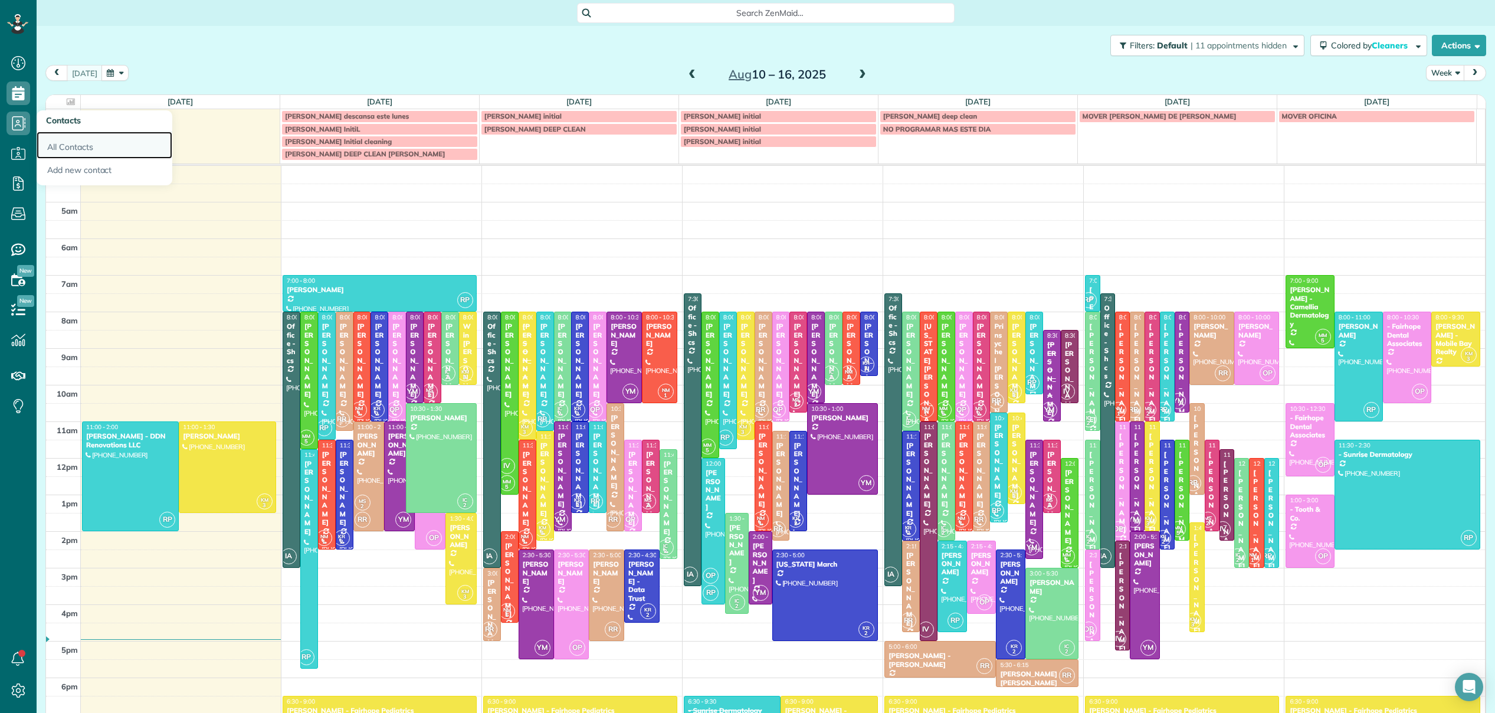
click at [66, 150] on link "All Contacts" at bounding box center [105, 145] width 136 height 27
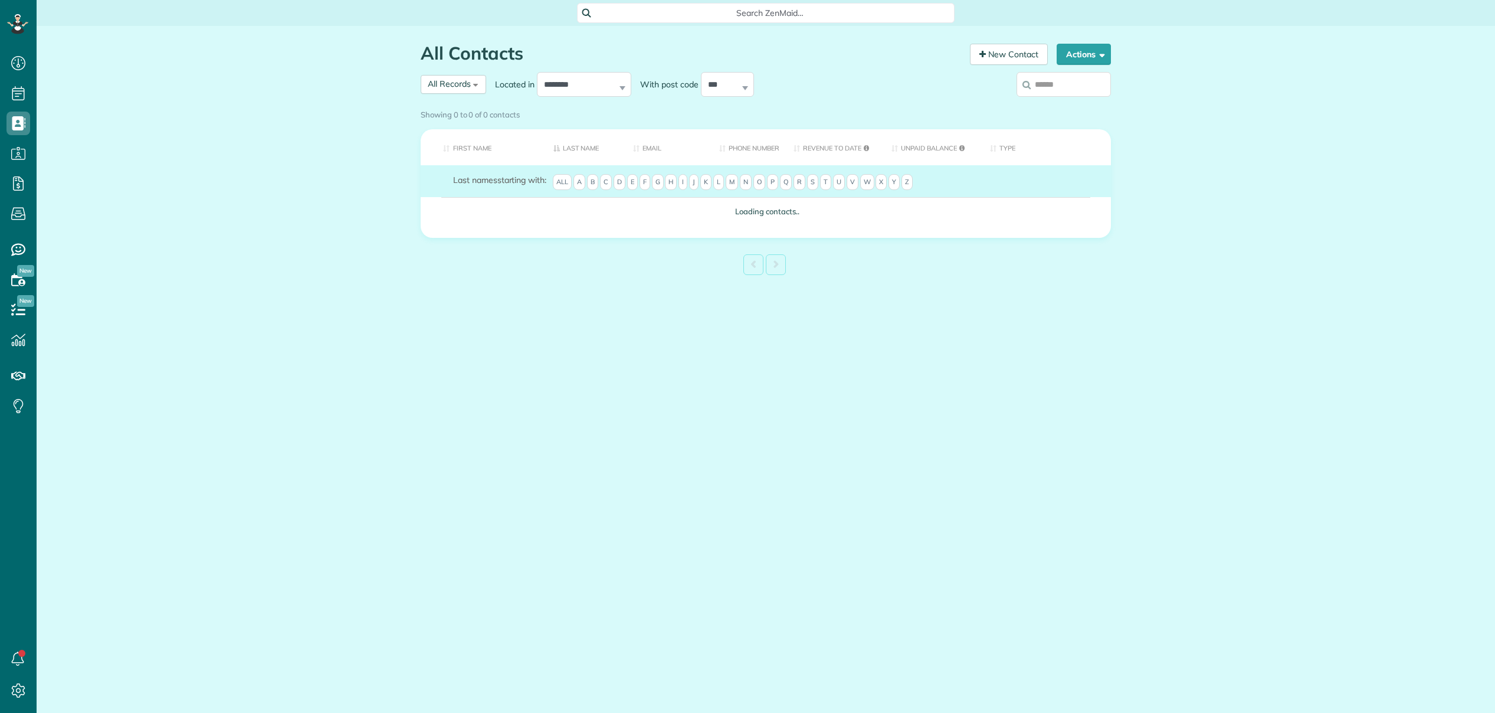
scroll to position [5, 5]
click at [1068, 104] on div "Showing 0 to 0 of 0 contacts" at bounding box center [766, 112] width 690 height 16
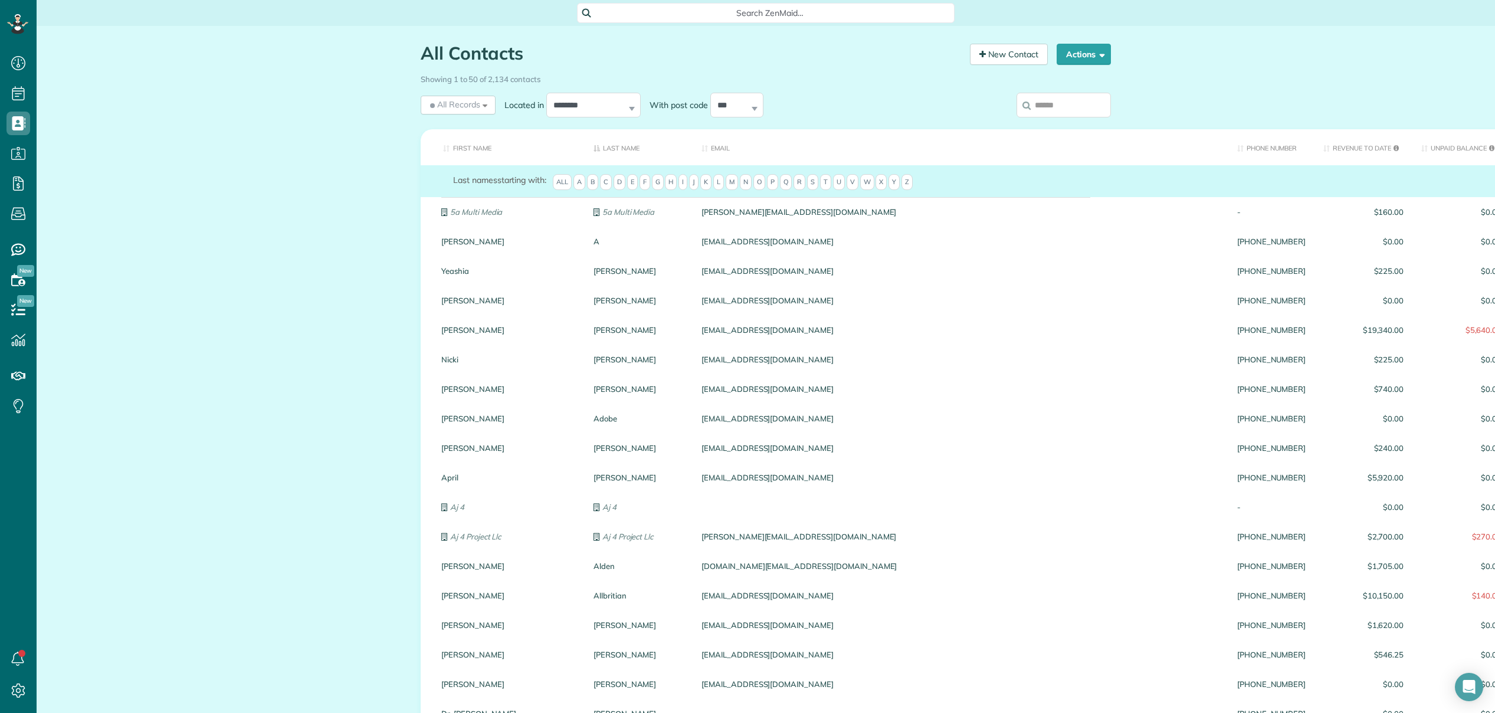
click at [1068, 98] on input "search" at bounding box center [1063, 105] width 94 height 25
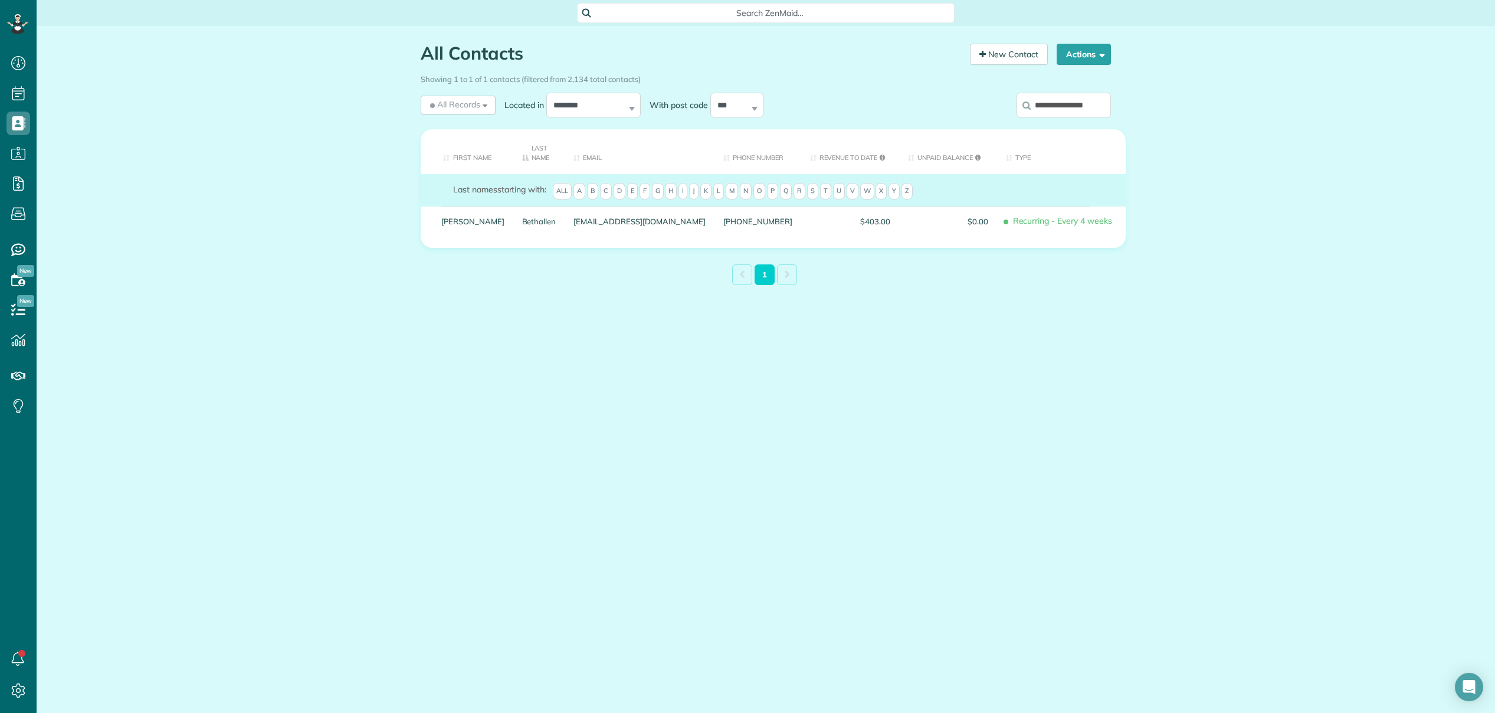
type input "**********"
click at [749, 14] on span "Search ZenMaid…" at bounding box center [769, 13] width 359 height 12
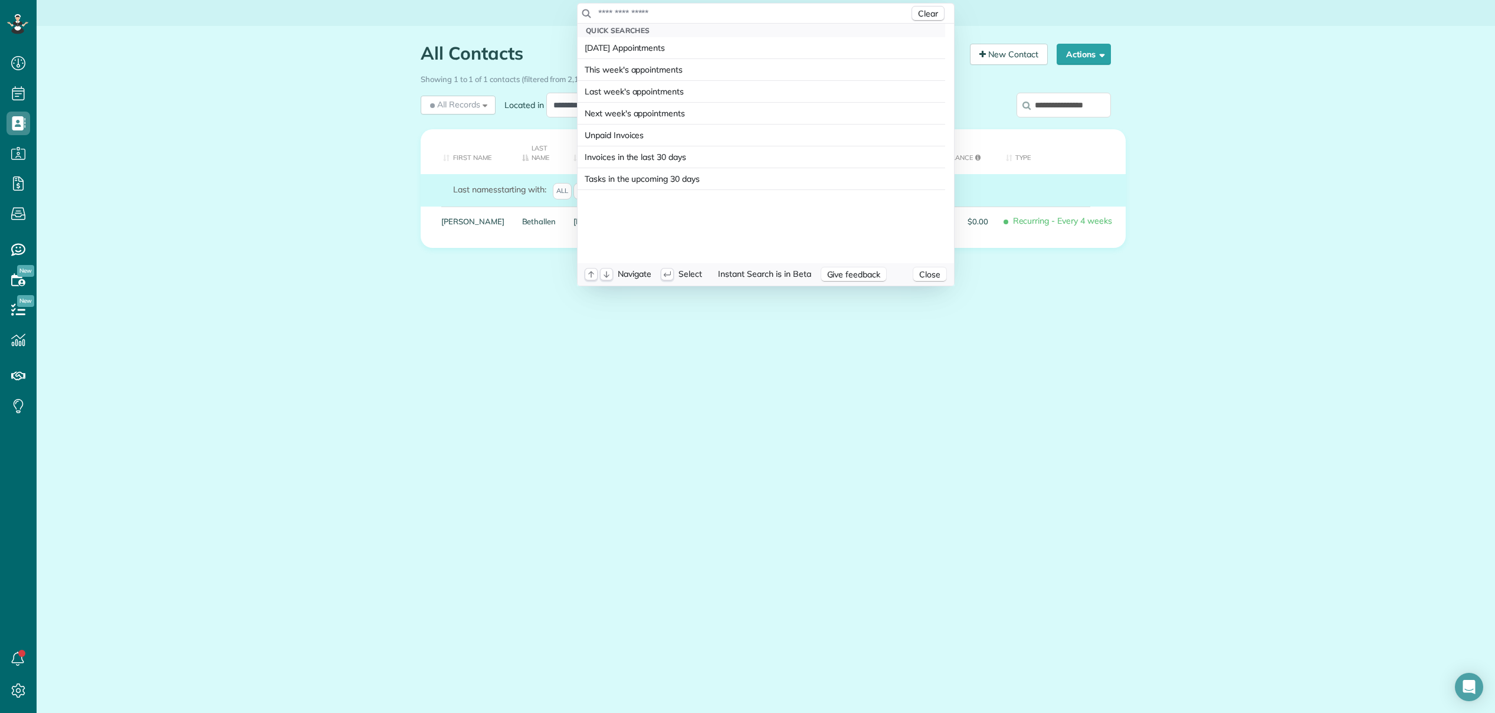
click at [762, 14] on input "text" at bounding box center [753, 13] width 311 height 12
type input "**********"
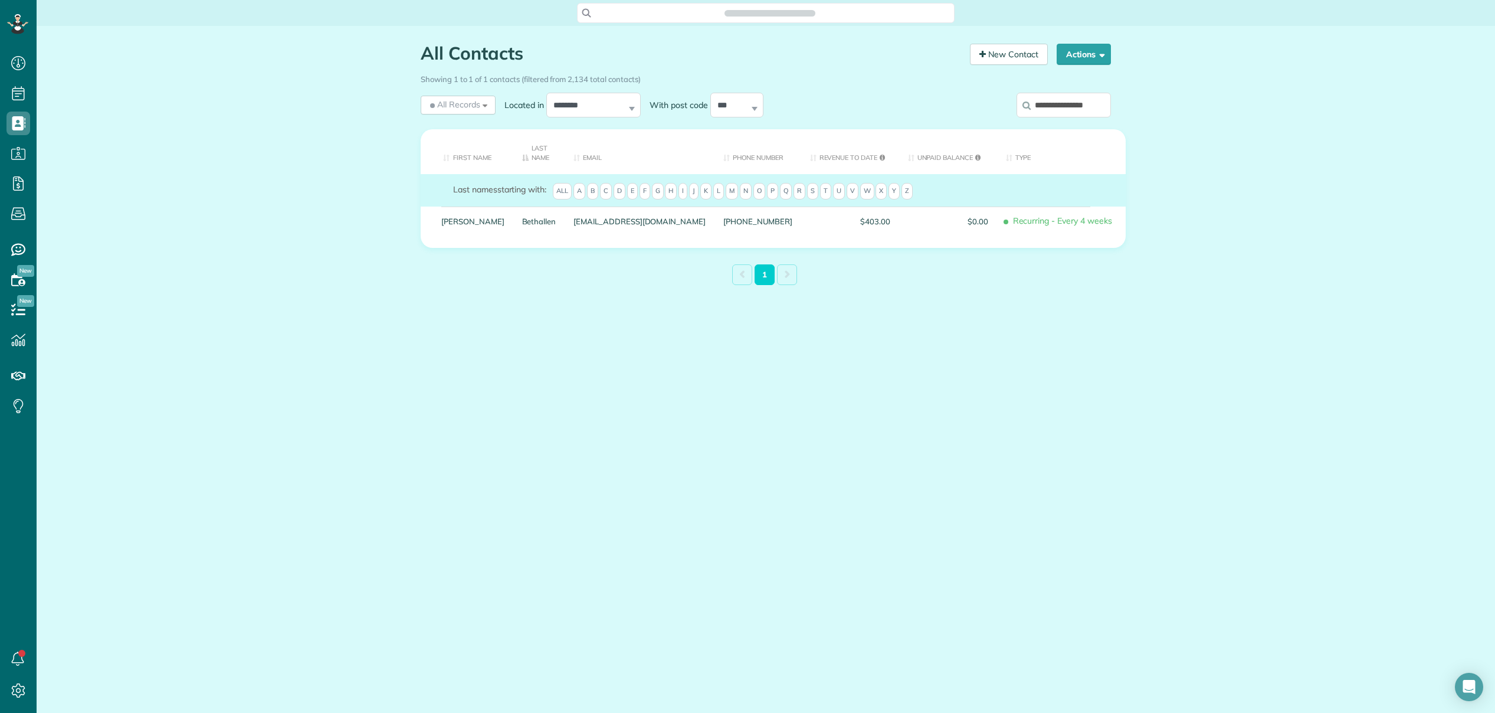
click at [796, 19] on div "Search ZenMaid…" at bounding box center [765, 13] width 377 height 20
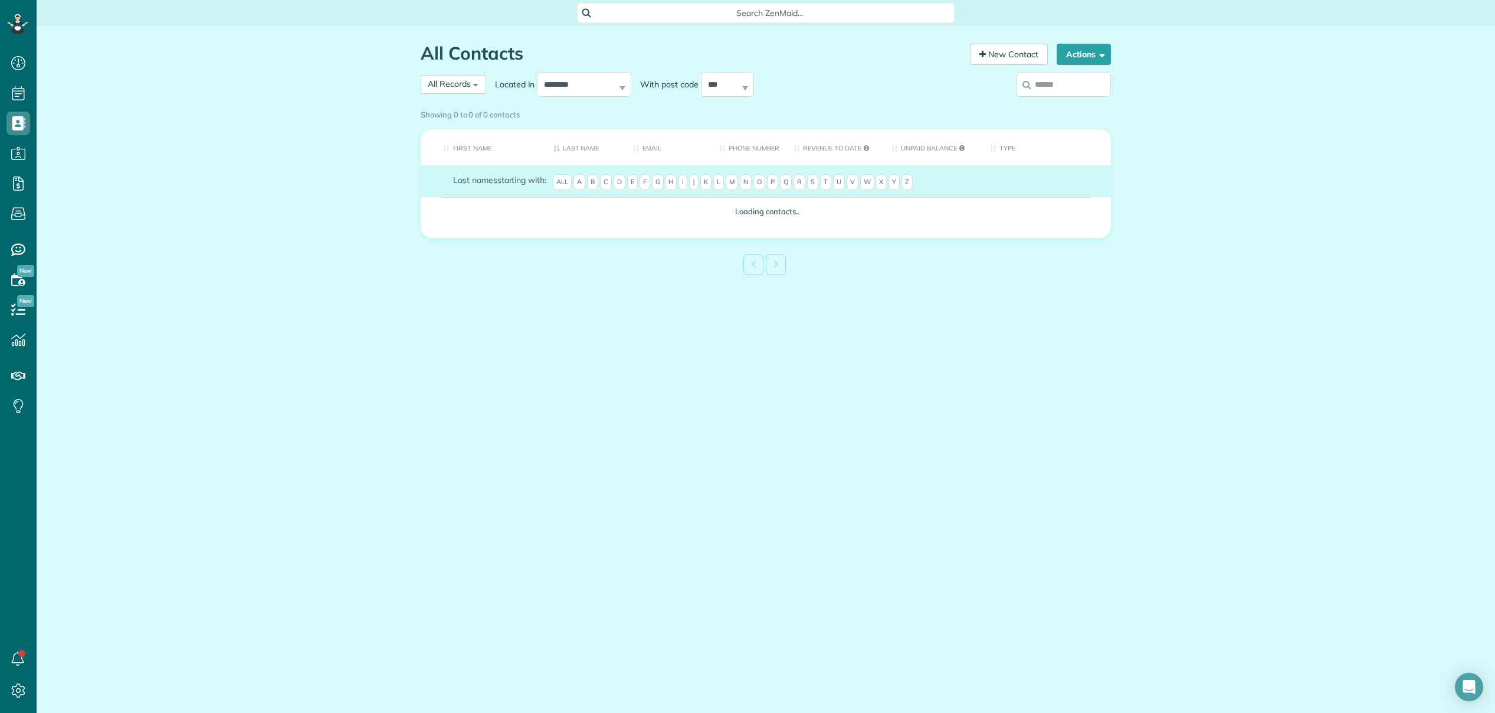
scroll to position [5, 5]
type input "**********"
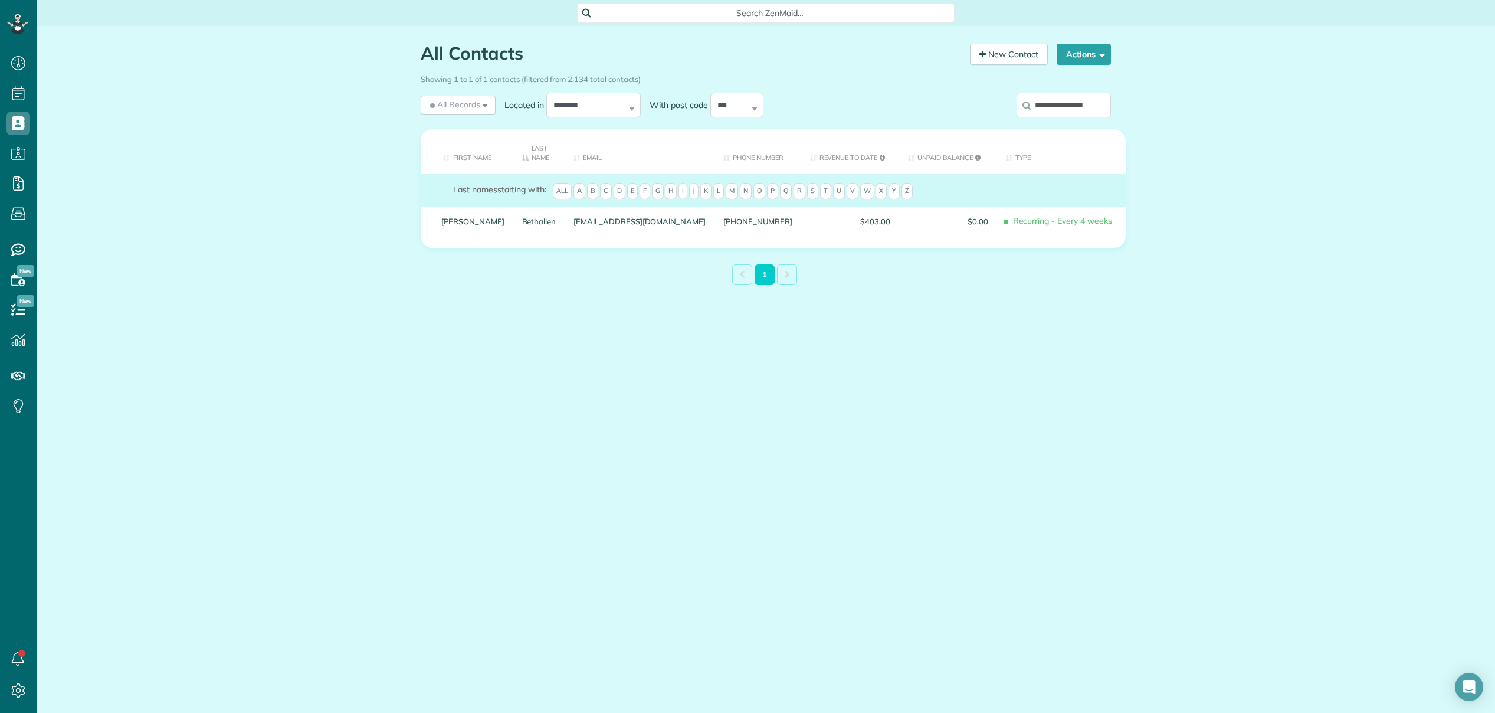
click at [795, 14] on span "Search ZenMaid…" at bounding box center [769, 13] width 359 height 12
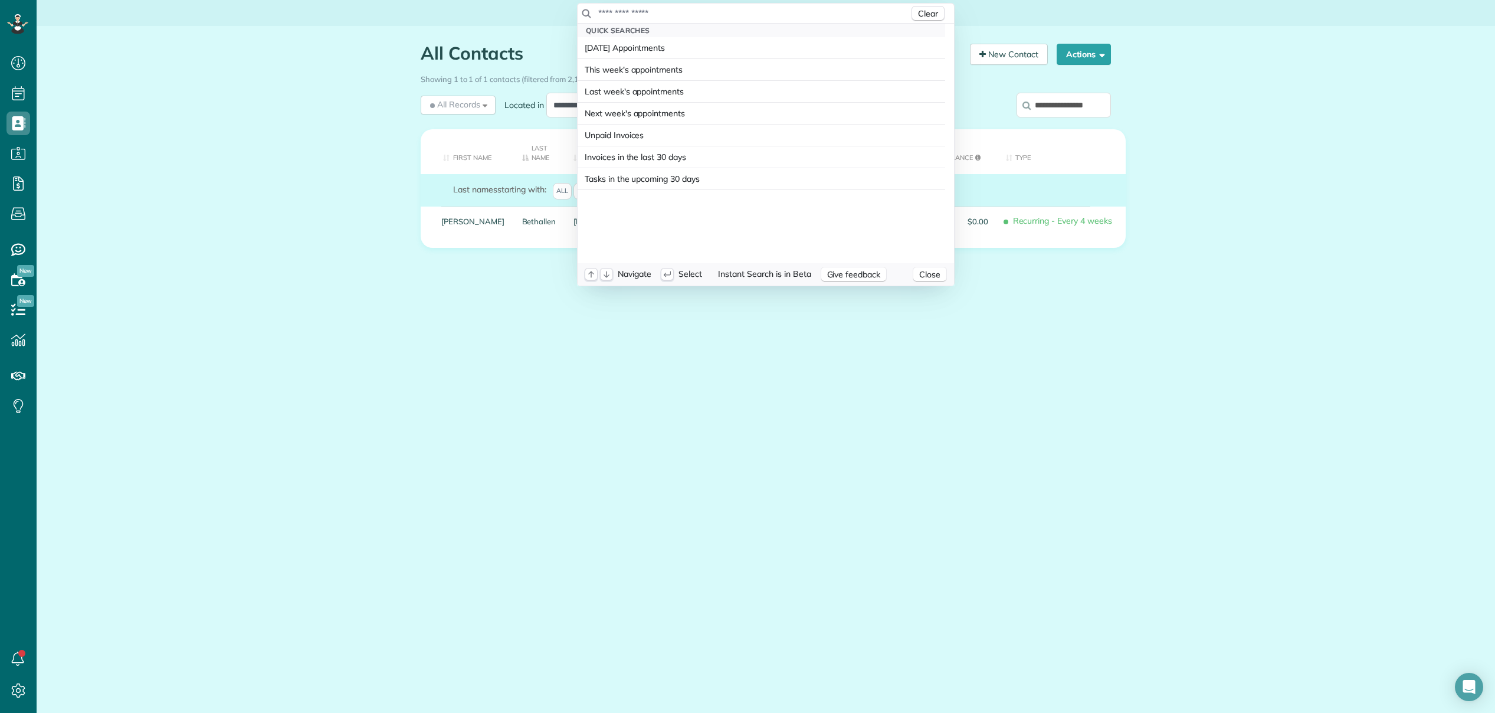
click at [795, 14] on input "text" at bounding box center [753, 13] width 311 height 12
type input "*********"
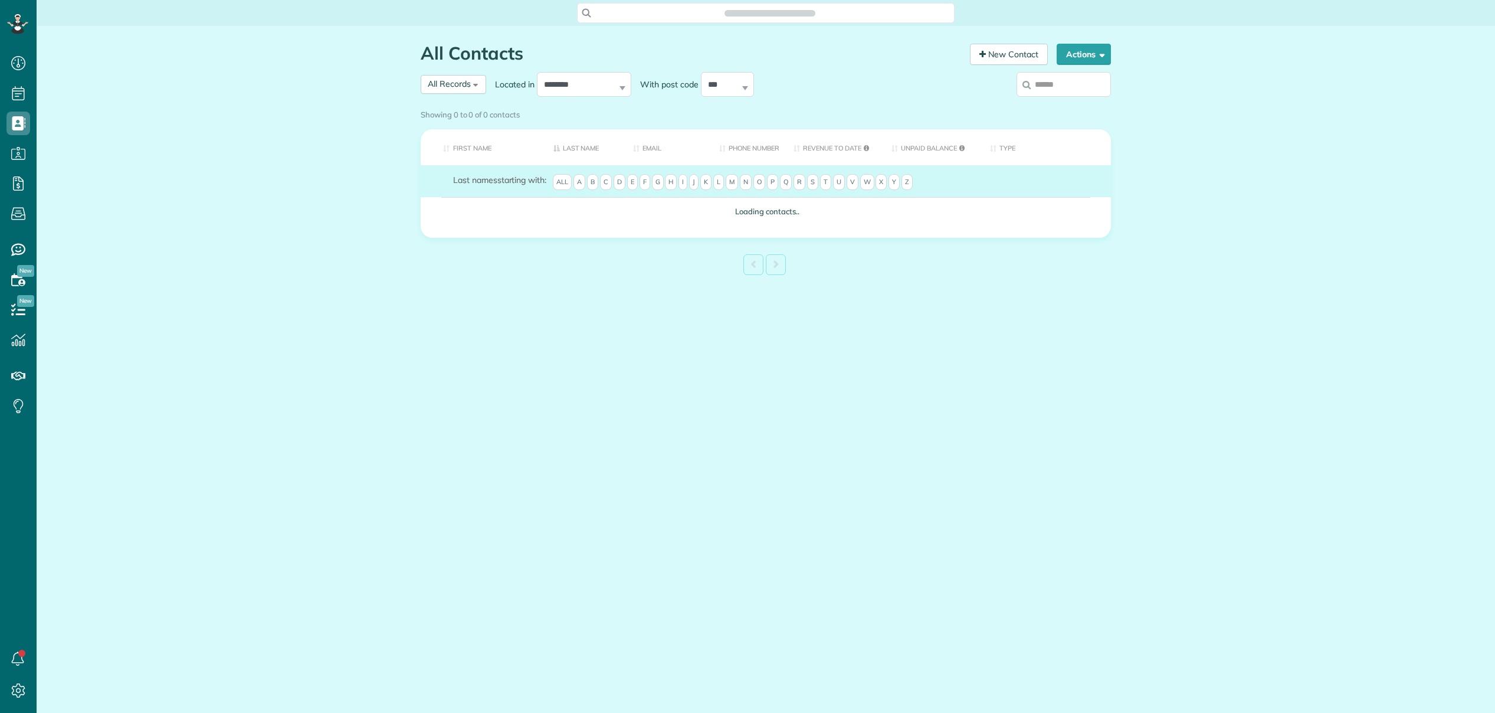
scroll to position [5, 5]
type input "**********"
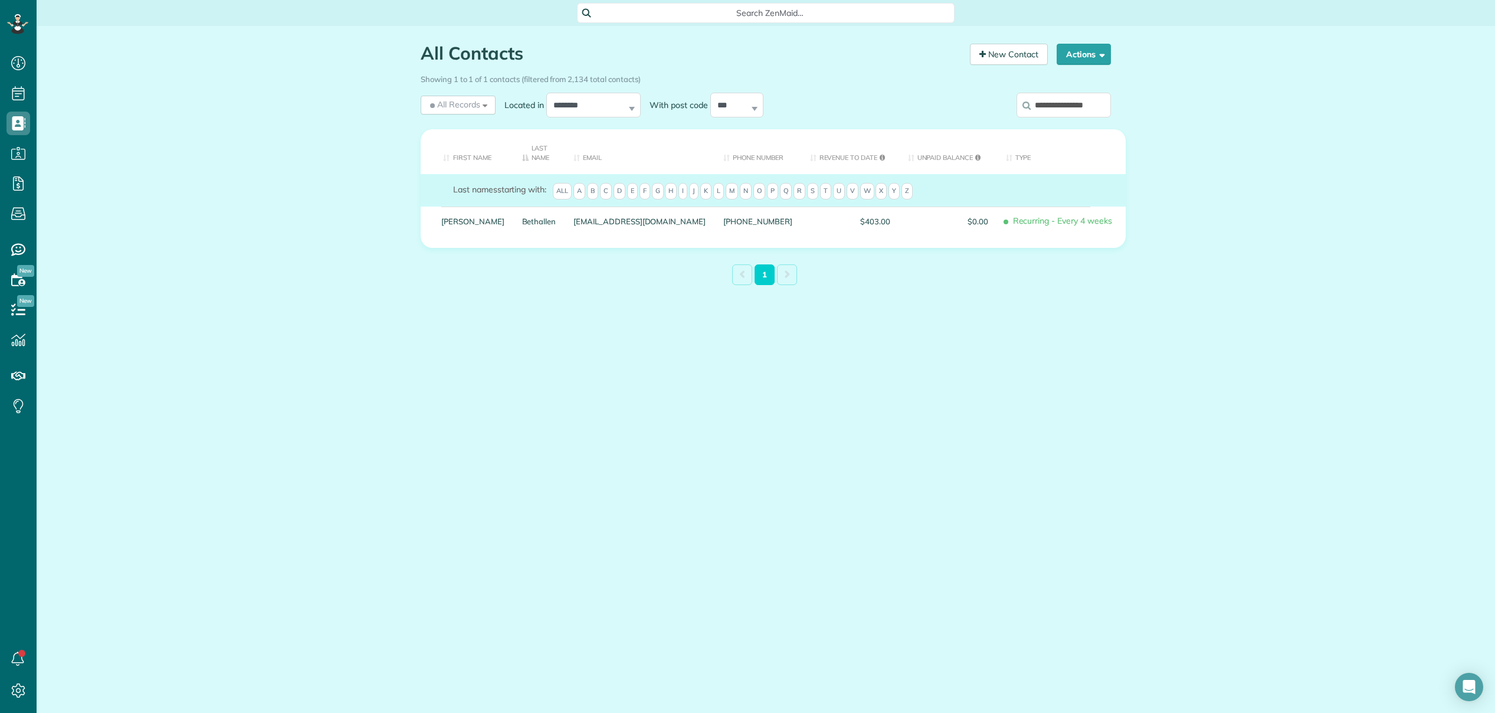
click at [583, 195] on span "A" at bounding box center [579, 191] width 12 height 17
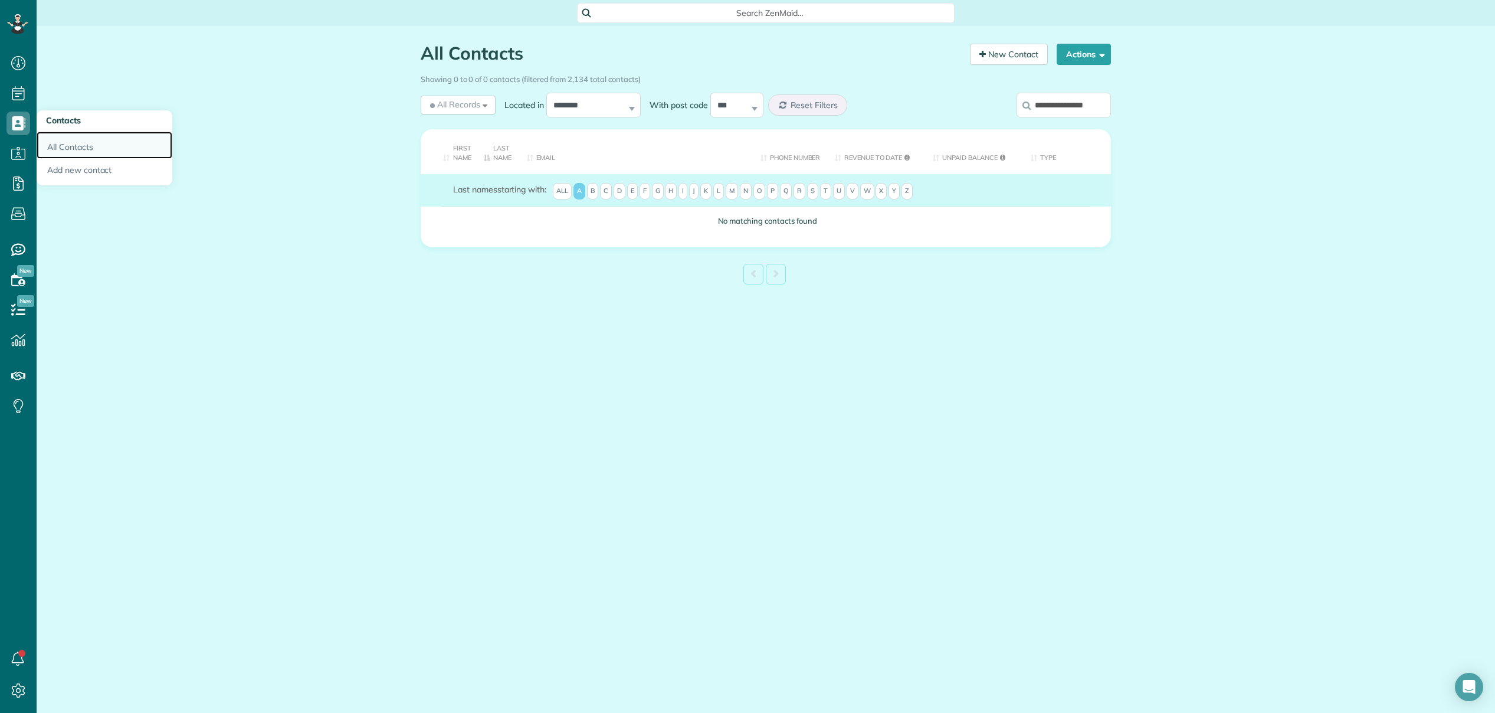
click at [83, 144] on link "All Contacts" at bounding box center [105, 145] width 136 height 27
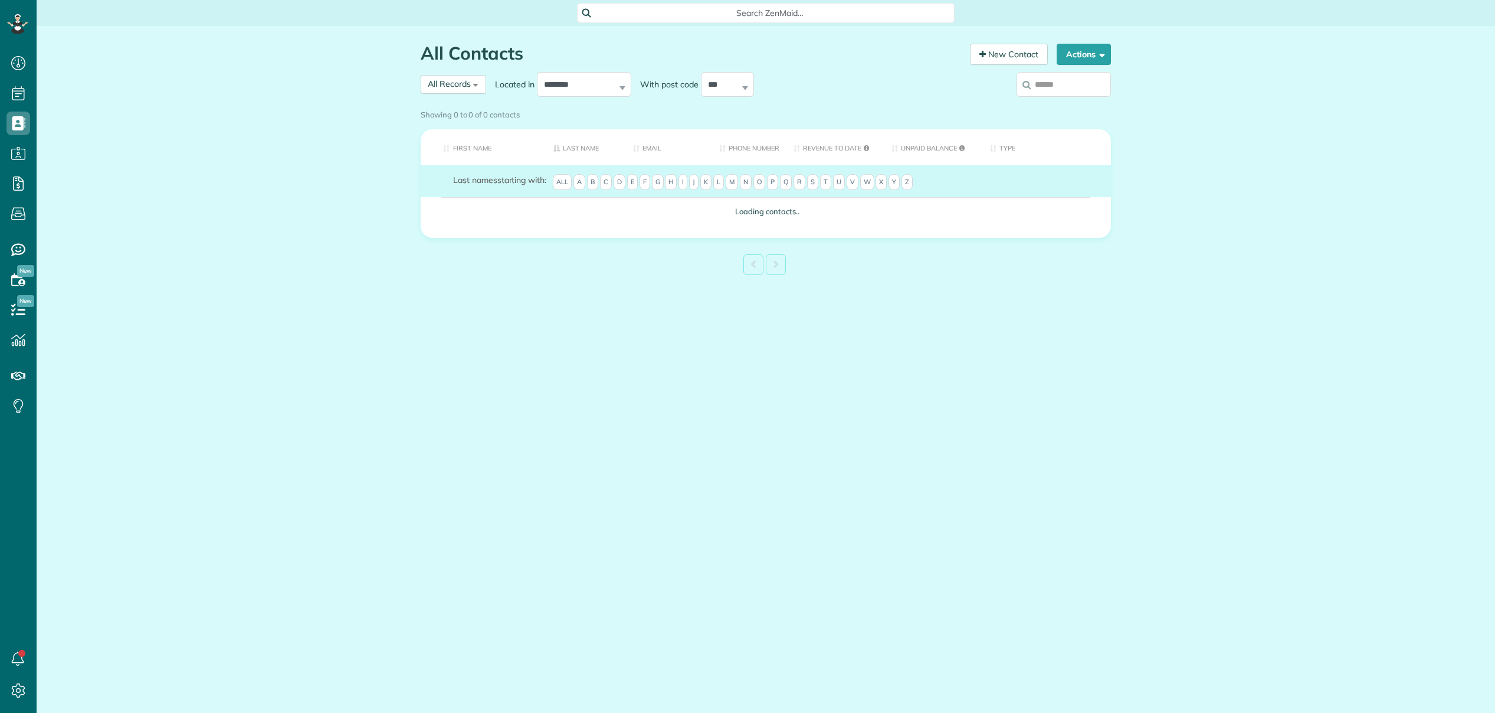
scroll to position [5, 5]
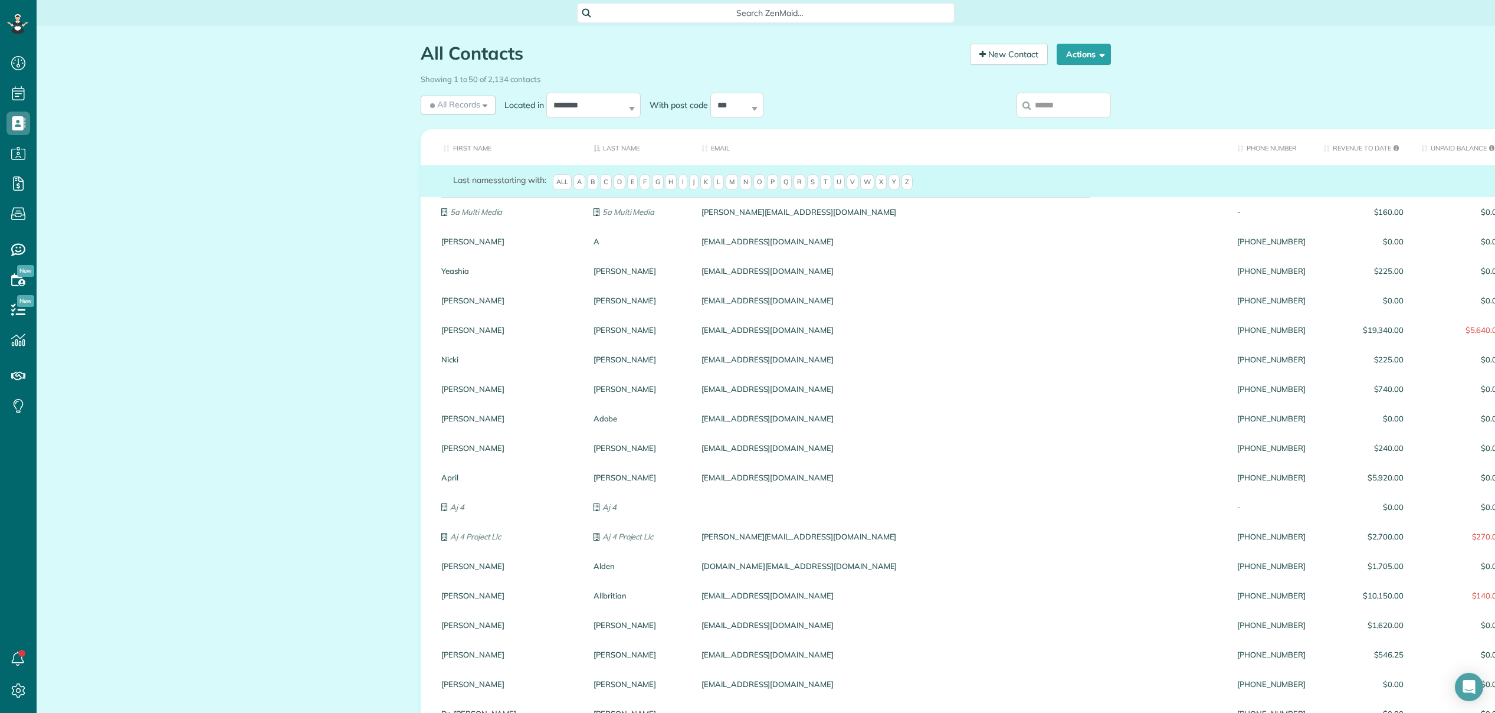
click at [783, 12] on span "Search ZenMaid…" at bounding box center [769, 13] width 359 height 12
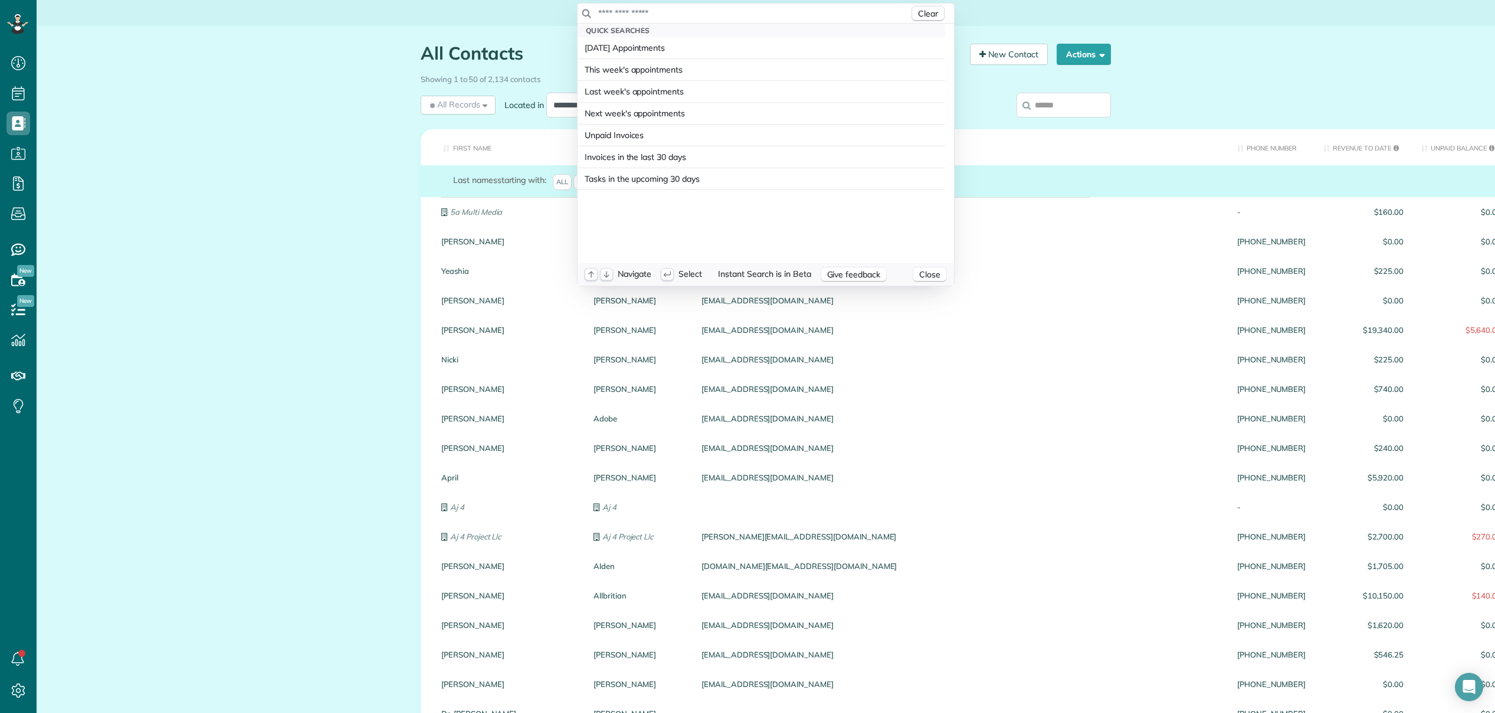
click at [783, 12] on input "text" at bounding box center [753, 13] width 311 height 12
type input "**********"
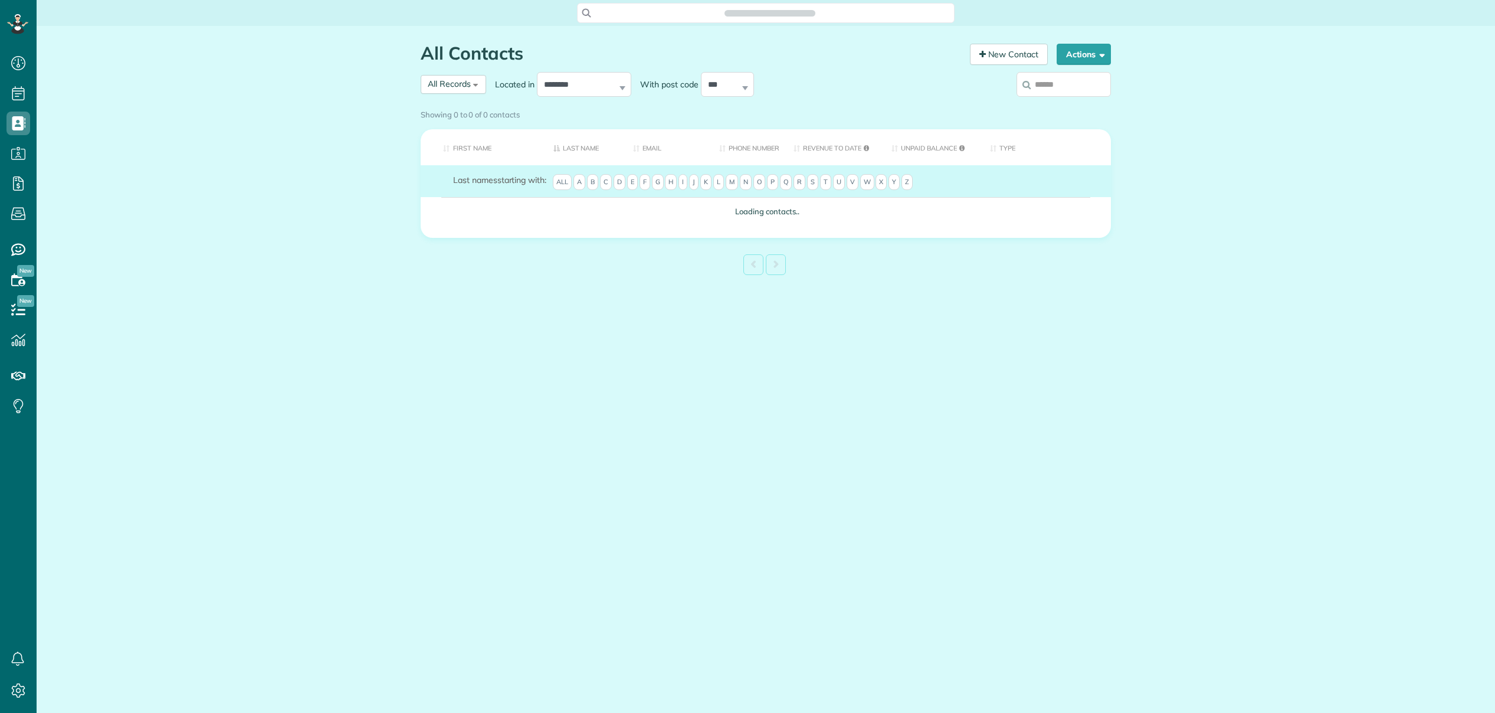
scroll to position [5, 5]
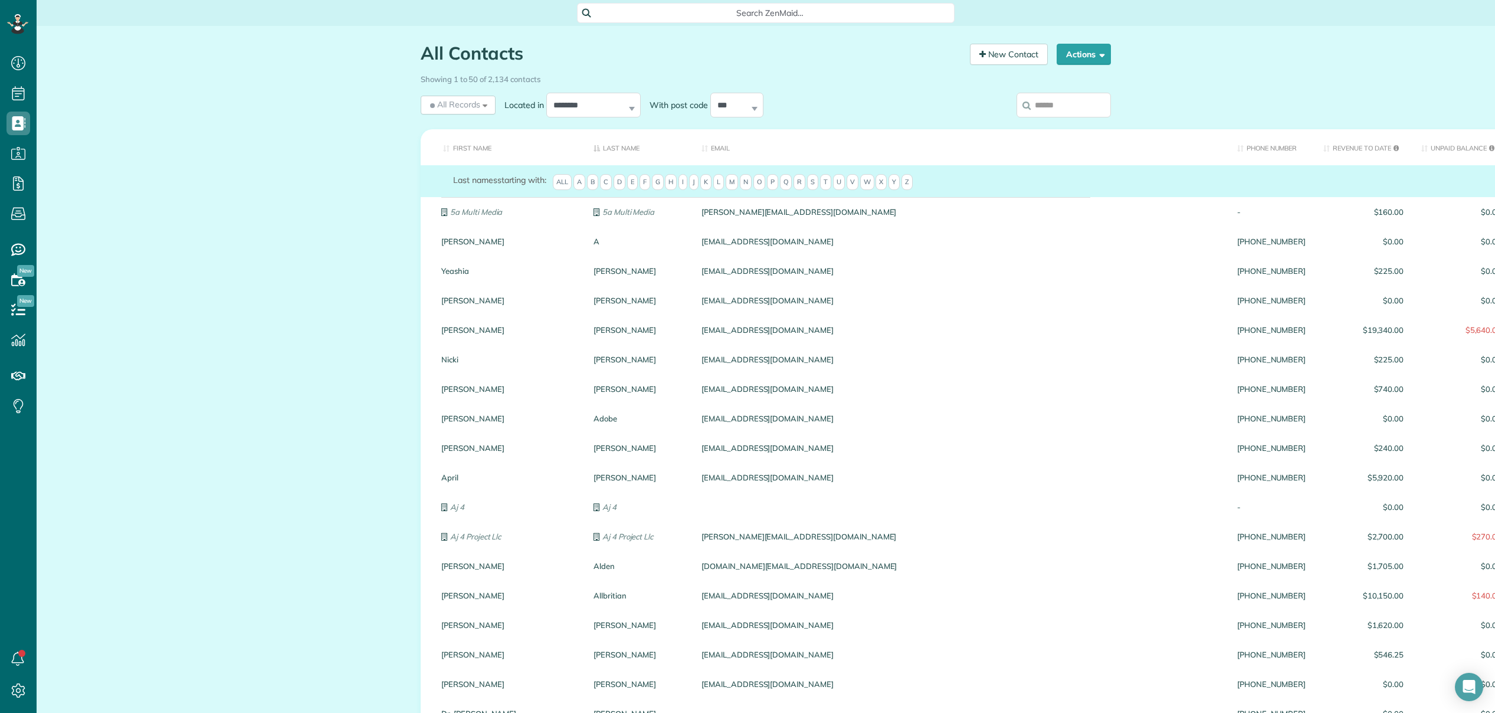
click at [724, 12] on span "Search ZenMaid…" at bounding box center [769, 13] width 359 height 12
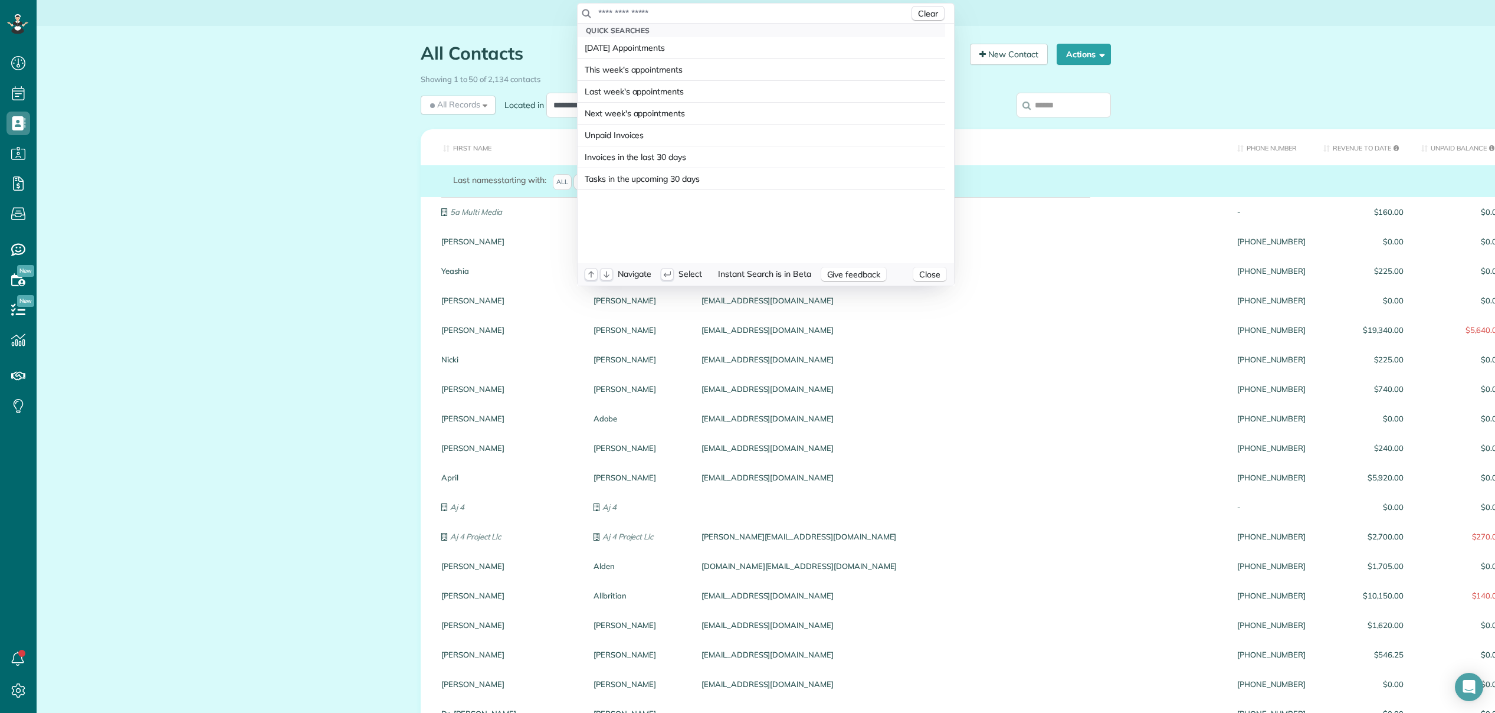
click at [738, 14] on input "text" at bounding box center [753, 13] width 311 height 12
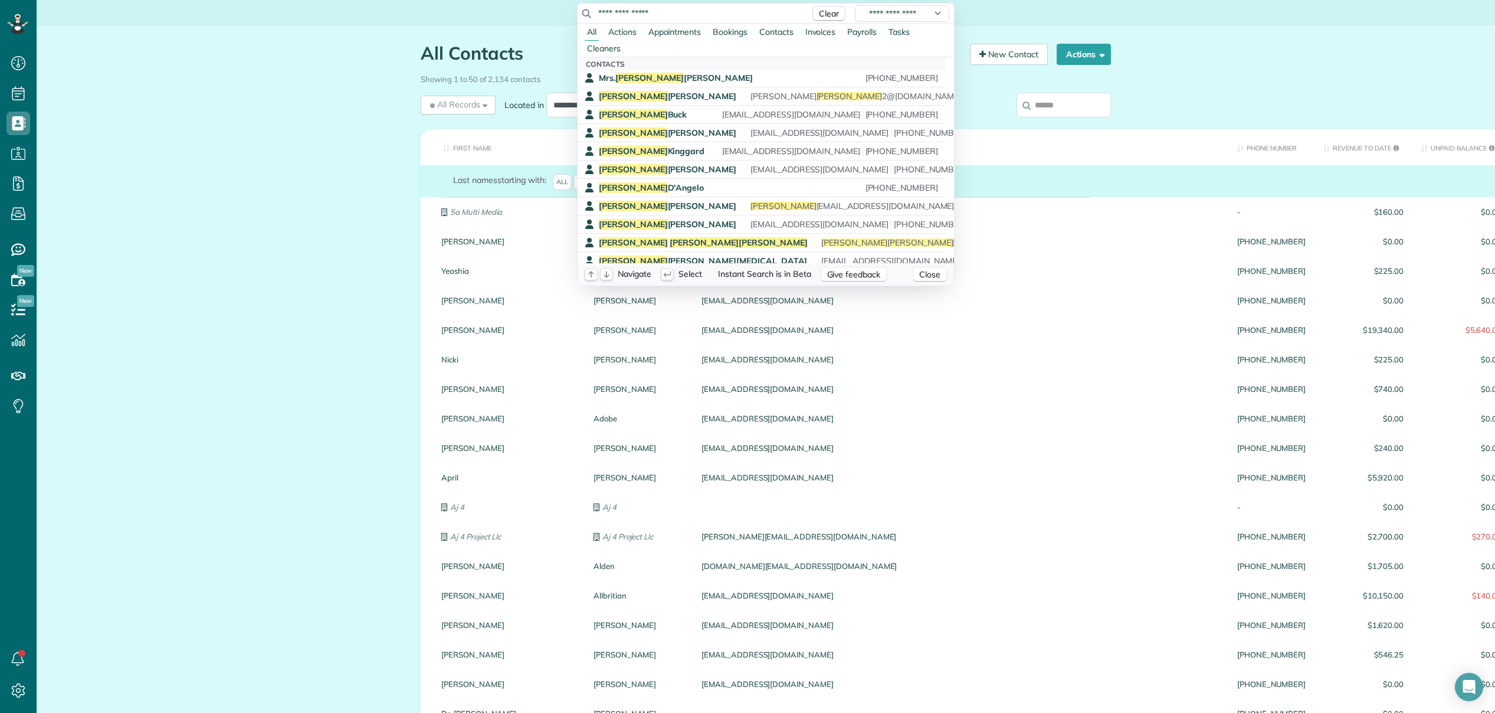
scroll to position [0, 0]
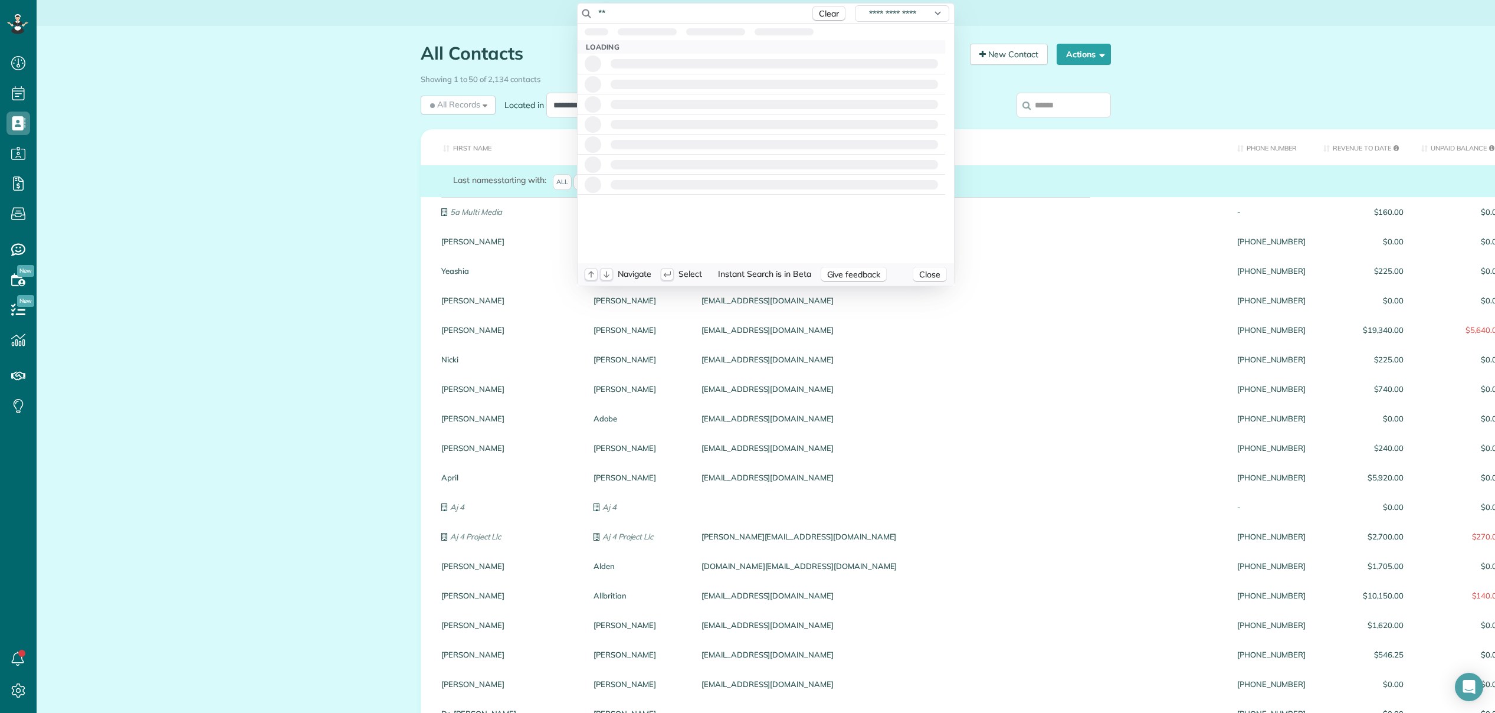
type input "*"
type input "****"
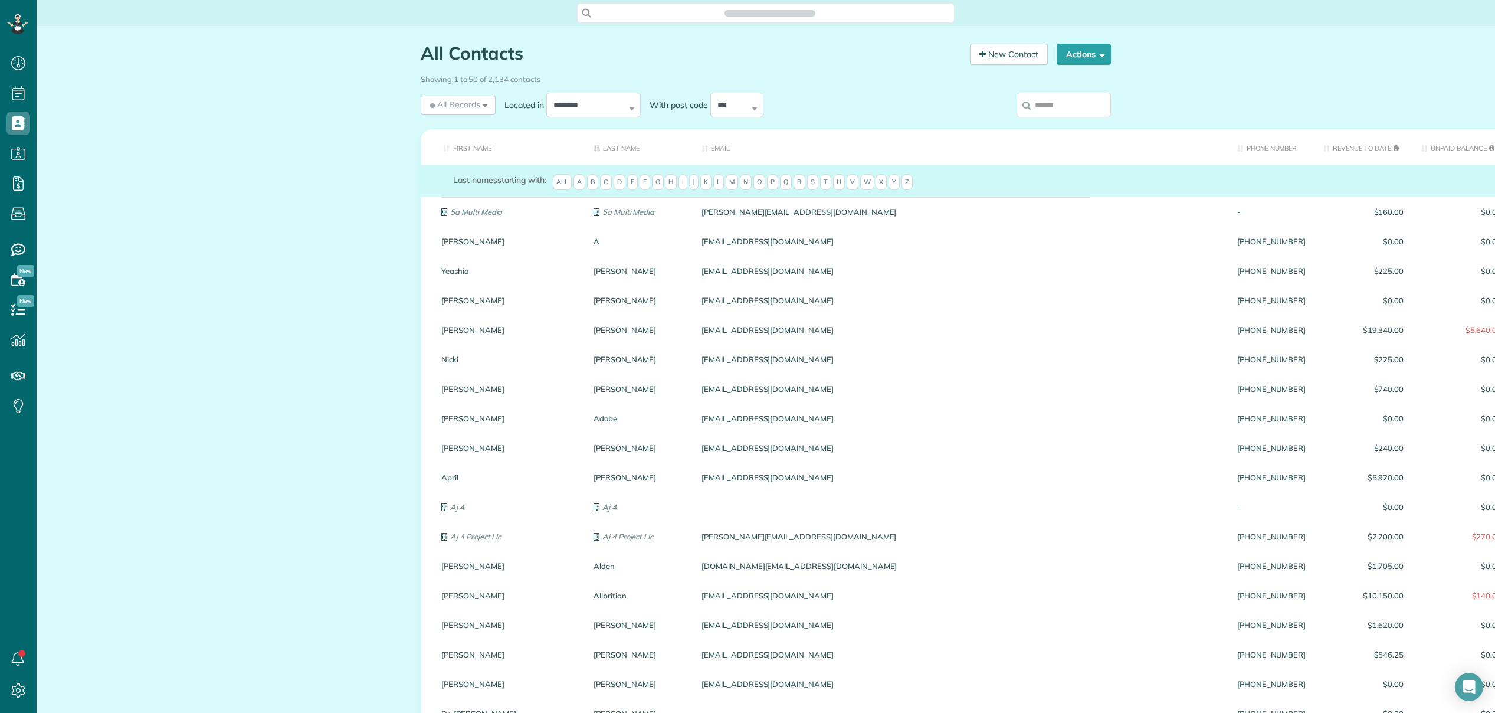
click at [825, 12] on div "Search ZenMaid…" at bounding box center [765, 13] width 377 height 20
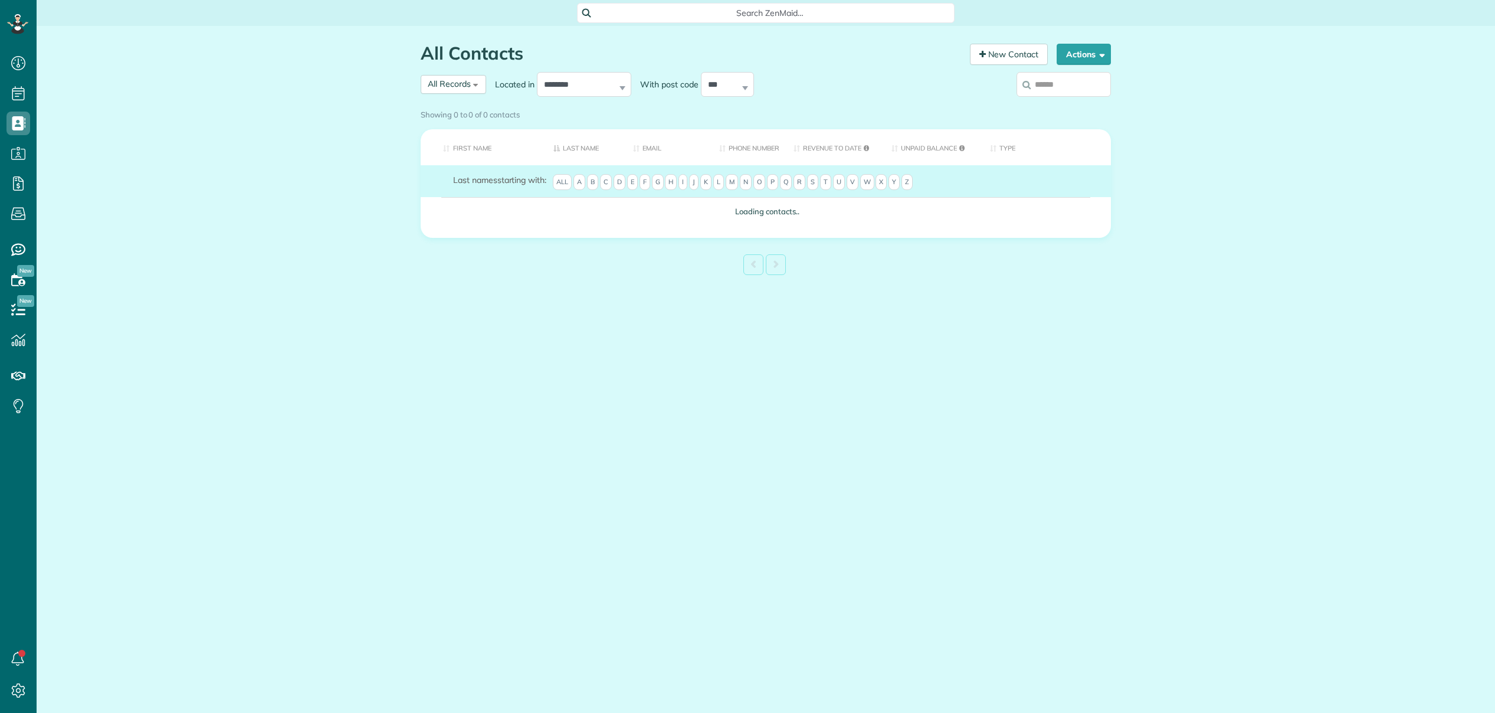
scroll to position [5, 5]
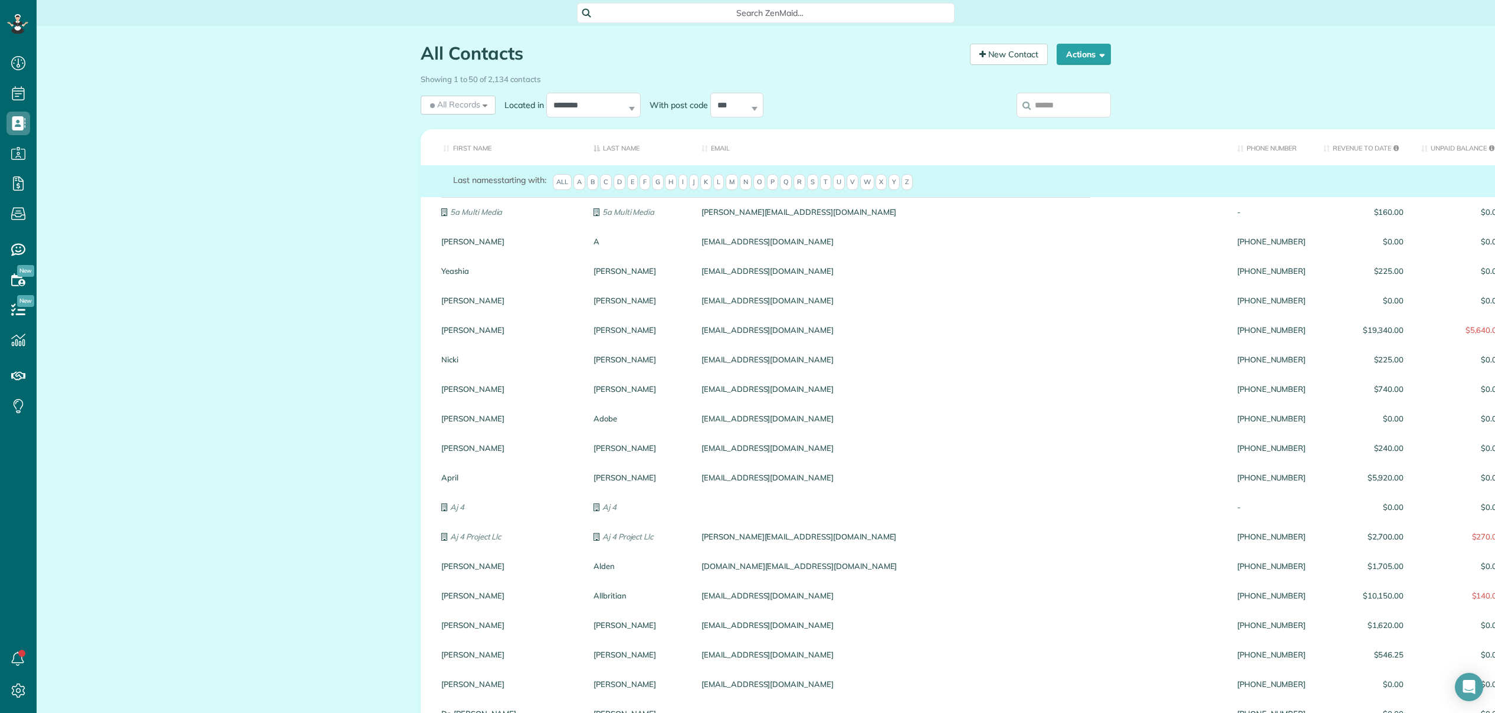
click at [735, 14] on span "Search ZenMaid…" at bounding box center [769, 13] width 359 height 12
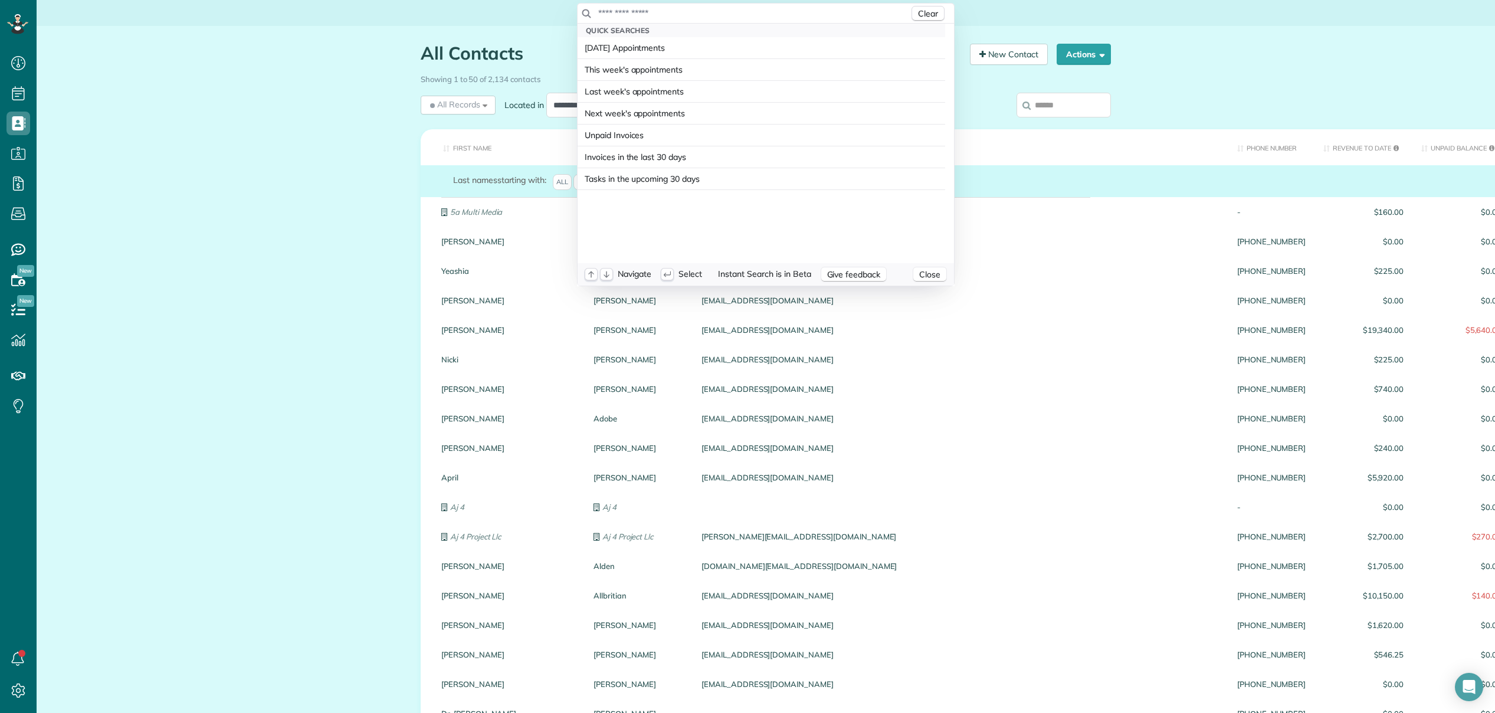
click at [736, 14] on input "text" at bounding box center [753, 13] width 311 height 12
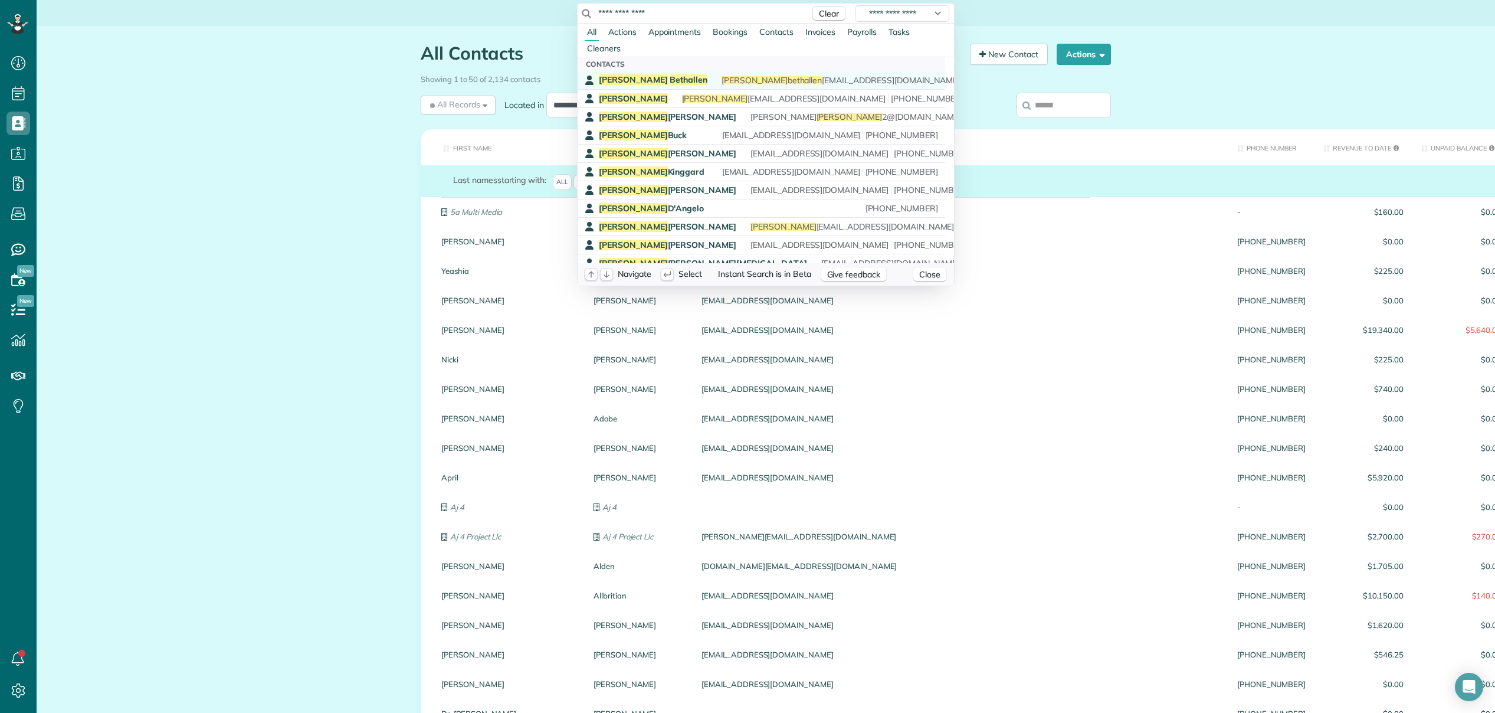
type input "**********"
click at [660, 81] on div "Mary Bethallen mary bethallen 76@yahoo.com (601) 337-7728" at bounding box center [770, 79] width 342 height 11
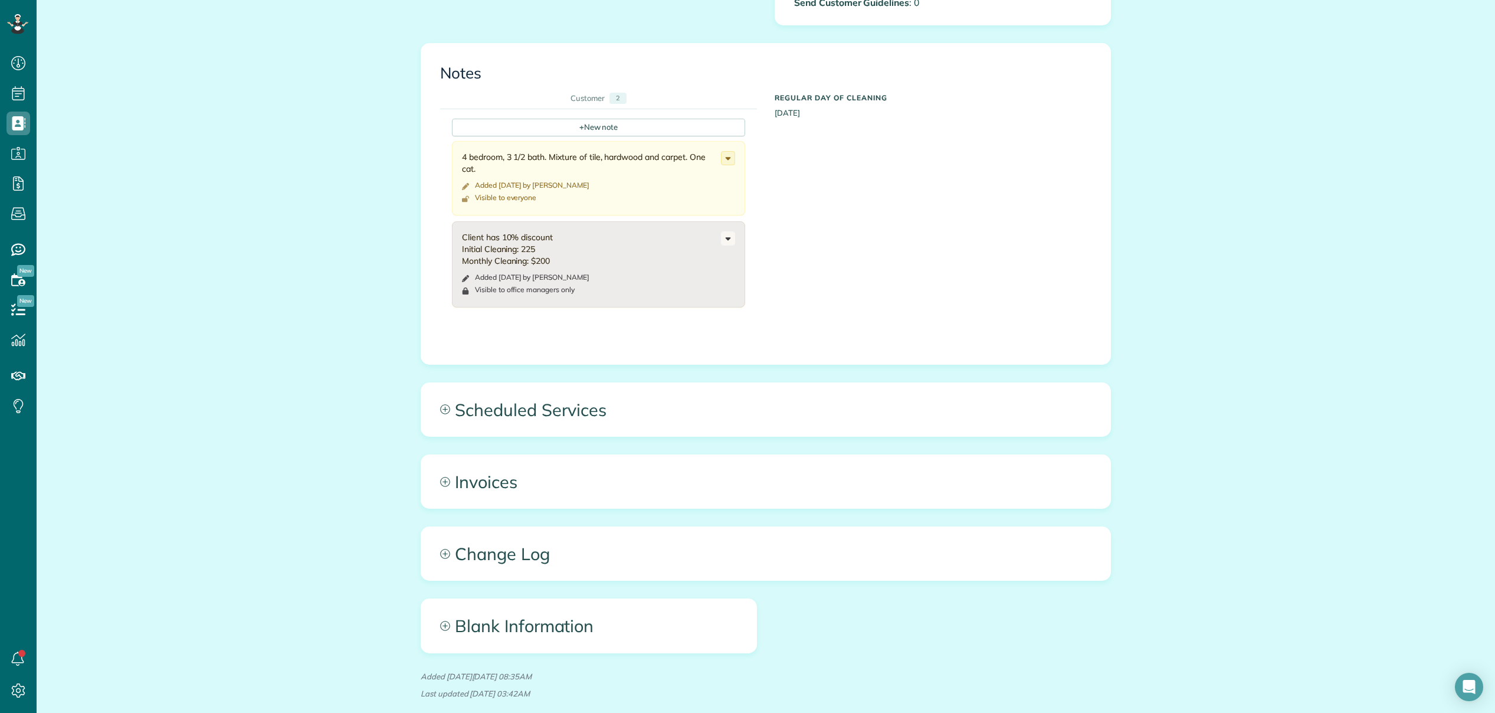
scroll to position [647, 0]
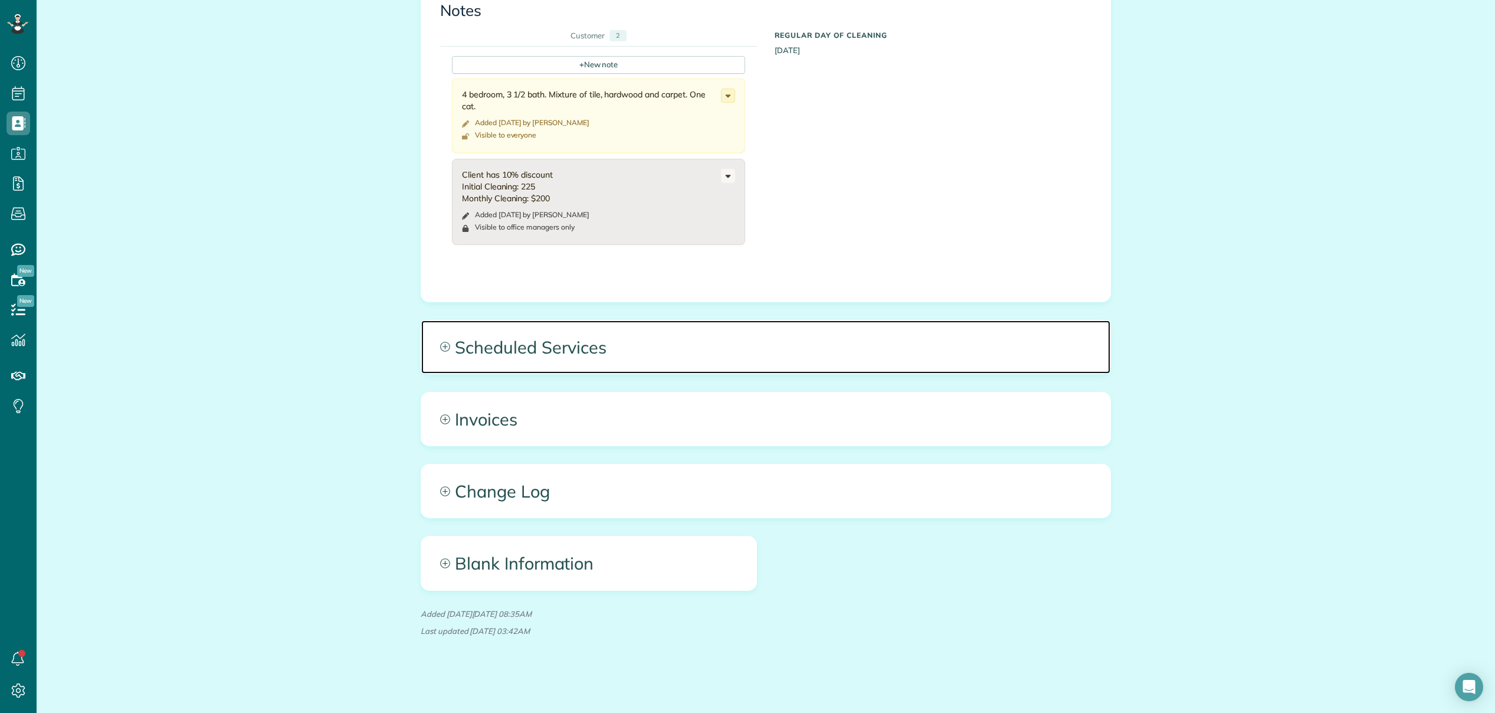
click at [566, 348] on span "Scheduled Services" at bounding box center [765, 346] width 689 height 53
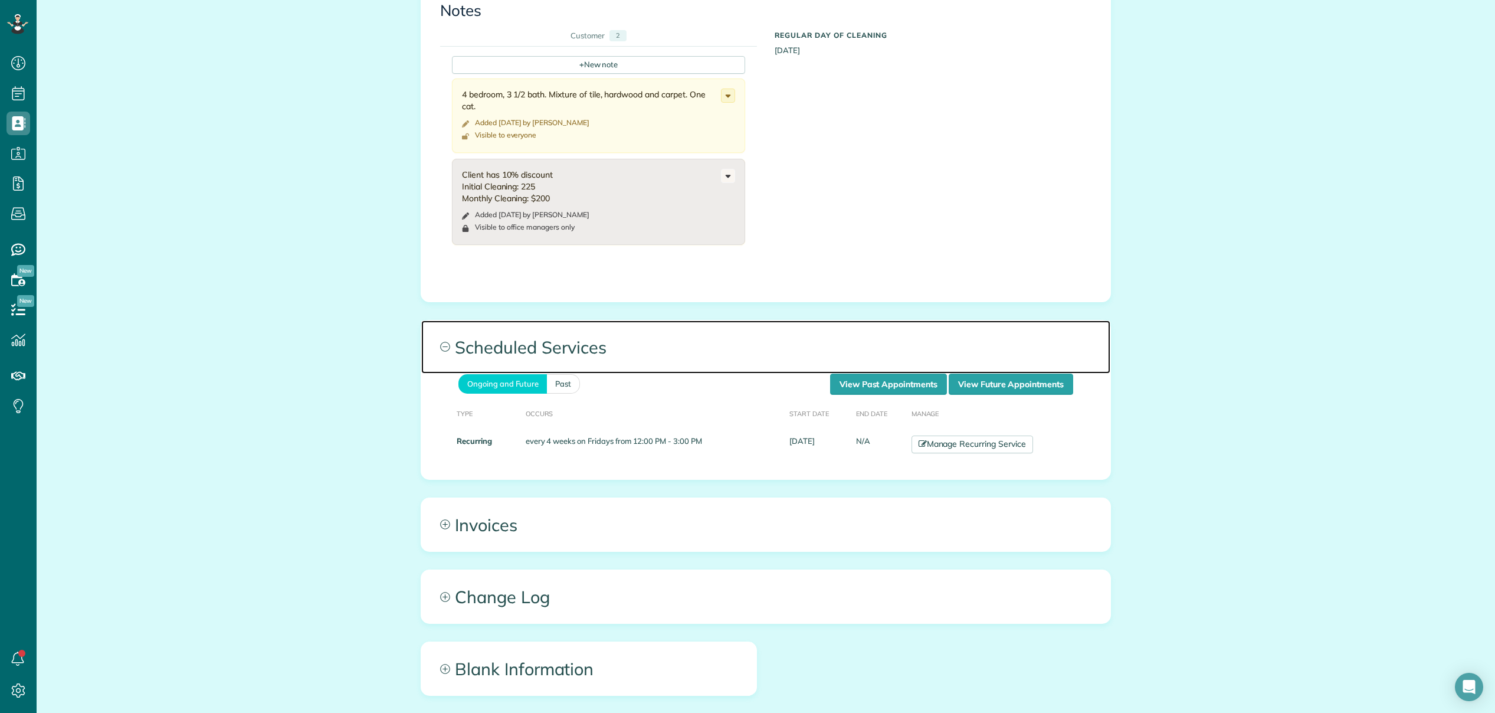
scroll to position [753, 0]
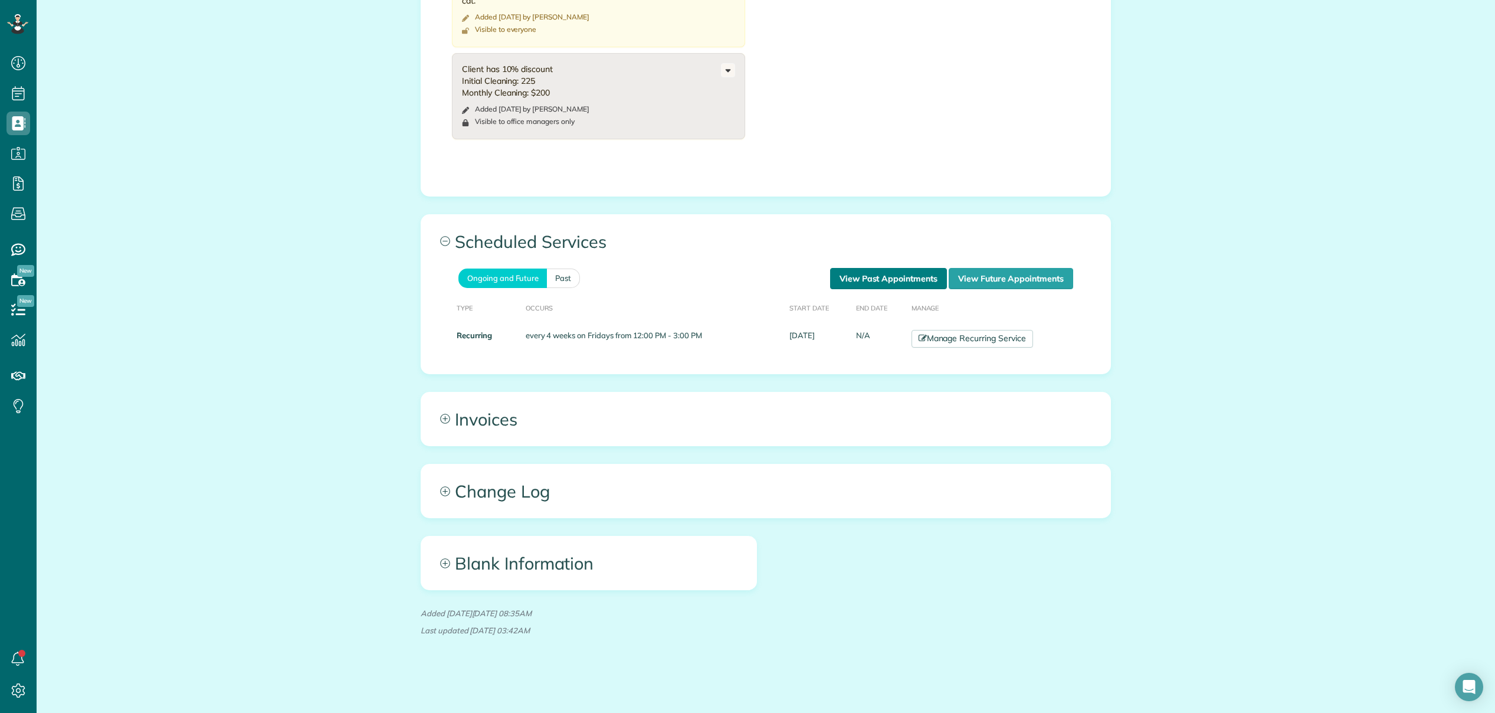
click at [885, 270] on link "View Past Appointments" at bounding box center [888, 278] width 117 height 21
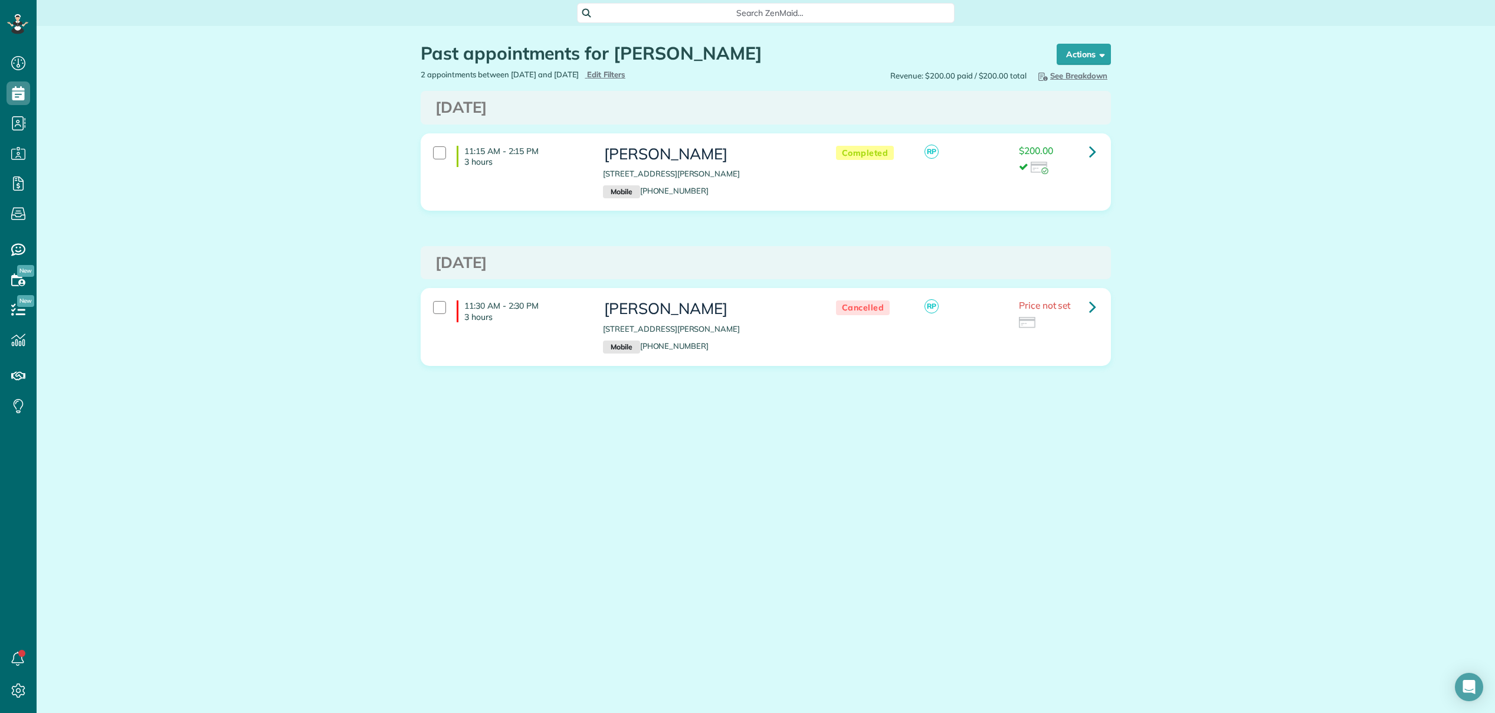
scroll to position [5, 5]
click at [784, 15] on span "Search ZenMaid…" at bounding box center [769, 13] width 359 height 12
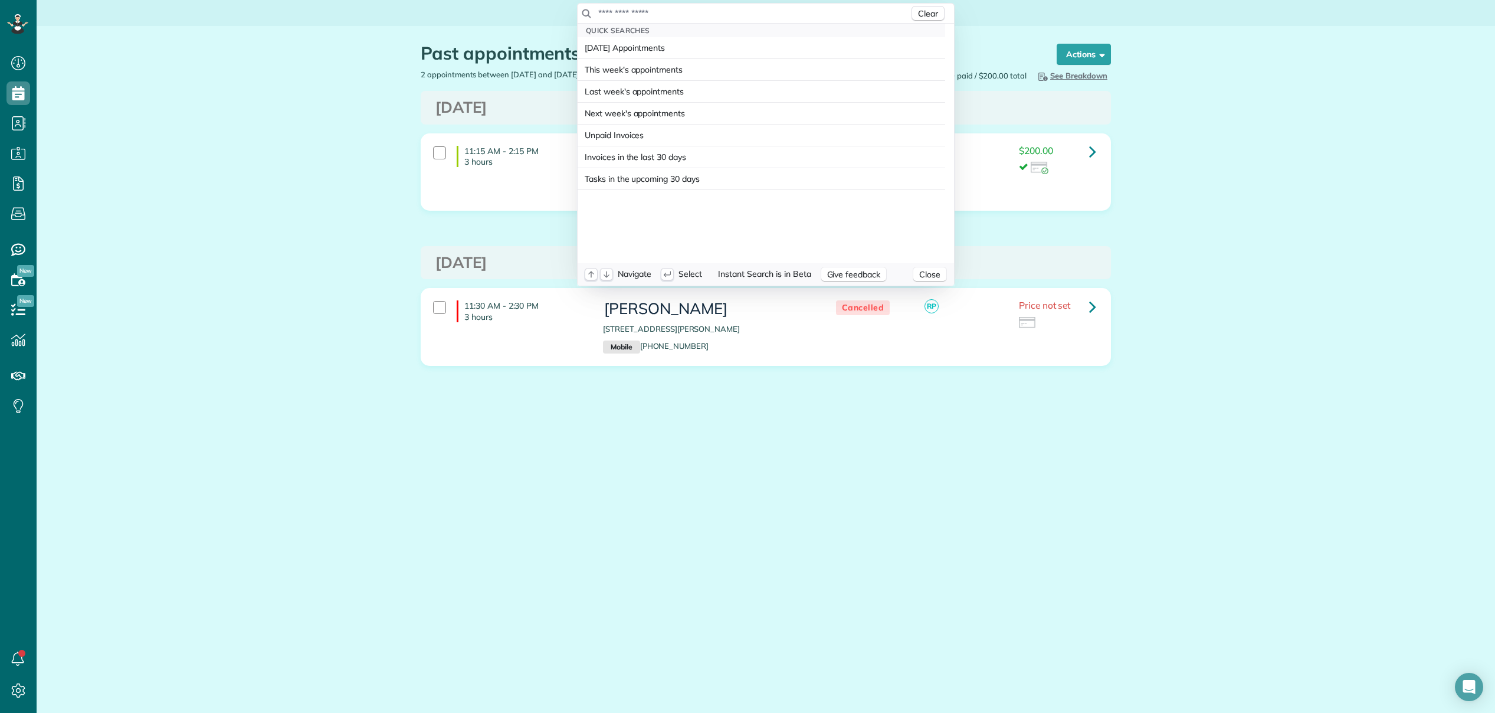
click at [784, 15] on input "text" at bounding box center [753, 13] width 311 height 12
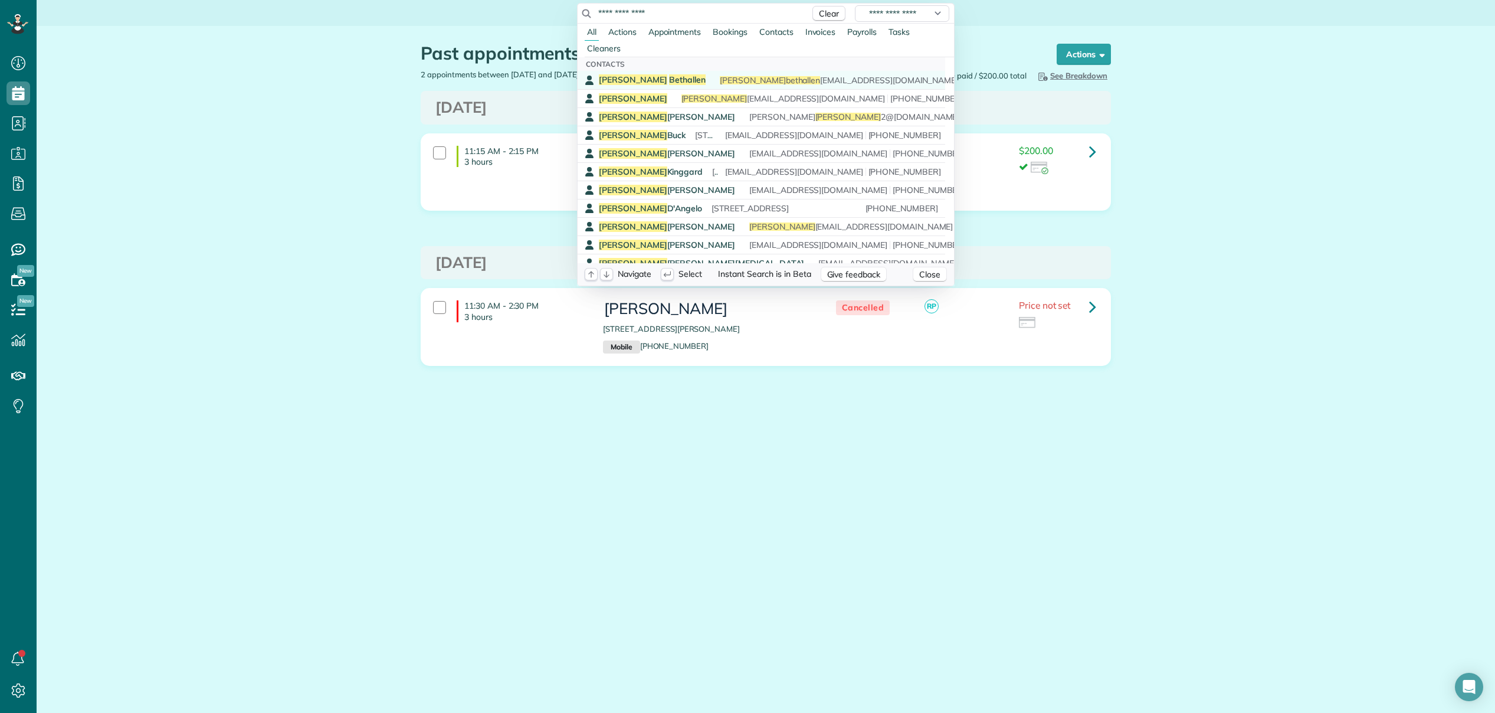
type input "**********"
click at [669, 78] on span "Bethallen" at bounding box center [687, 79] width 37 height 11
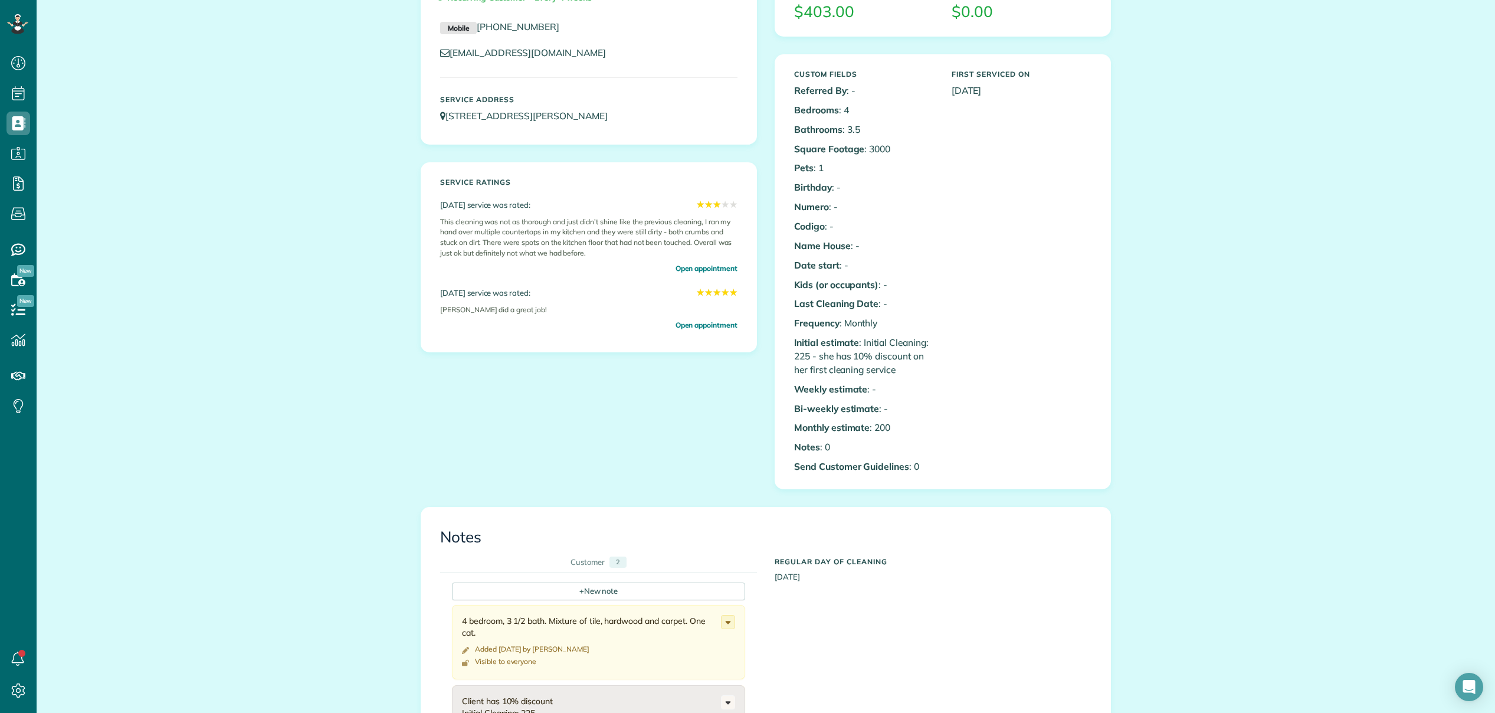
scroll to position [267, 0]
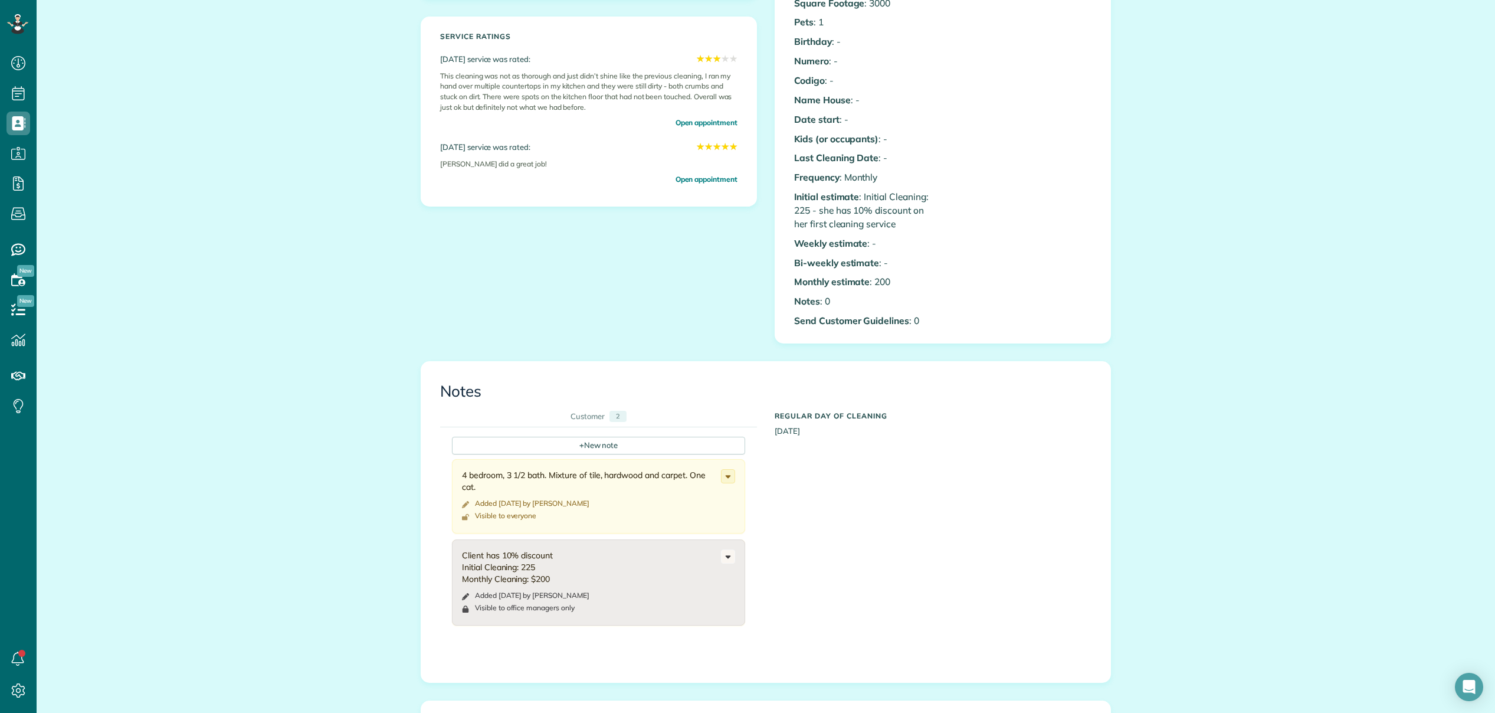
click at [518, 146] on div "April 25, 2025 service was rated: ★ ★ ★ ★ ★ ★ ★ ★ ★ ★" at bounding box center [588, 147] width 297 height 14
click at [701, 183] on span "Open appointment" at bounding box center [706, 178] width 62 height 11
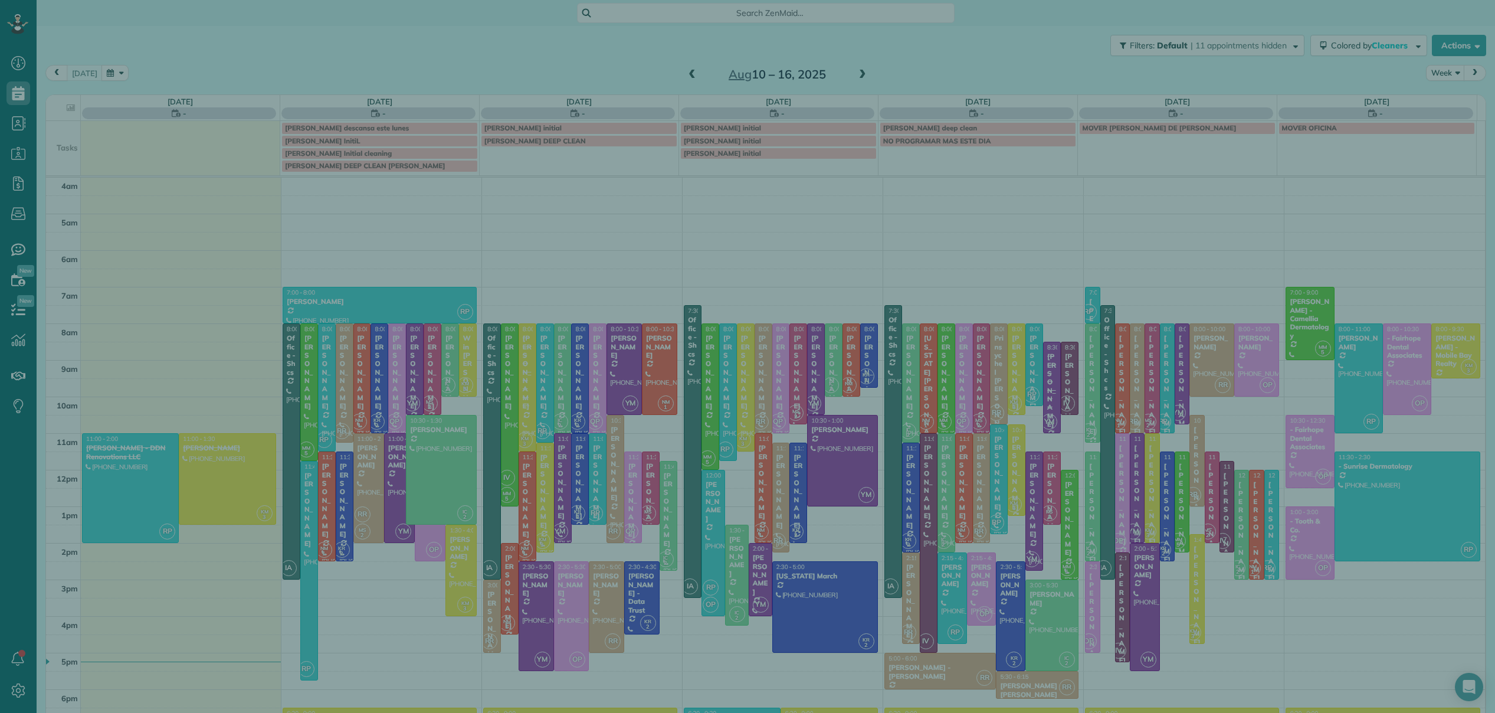
scroll to position [76, 0]
